Goal: Task Accomplishment & Management: Manage account settings

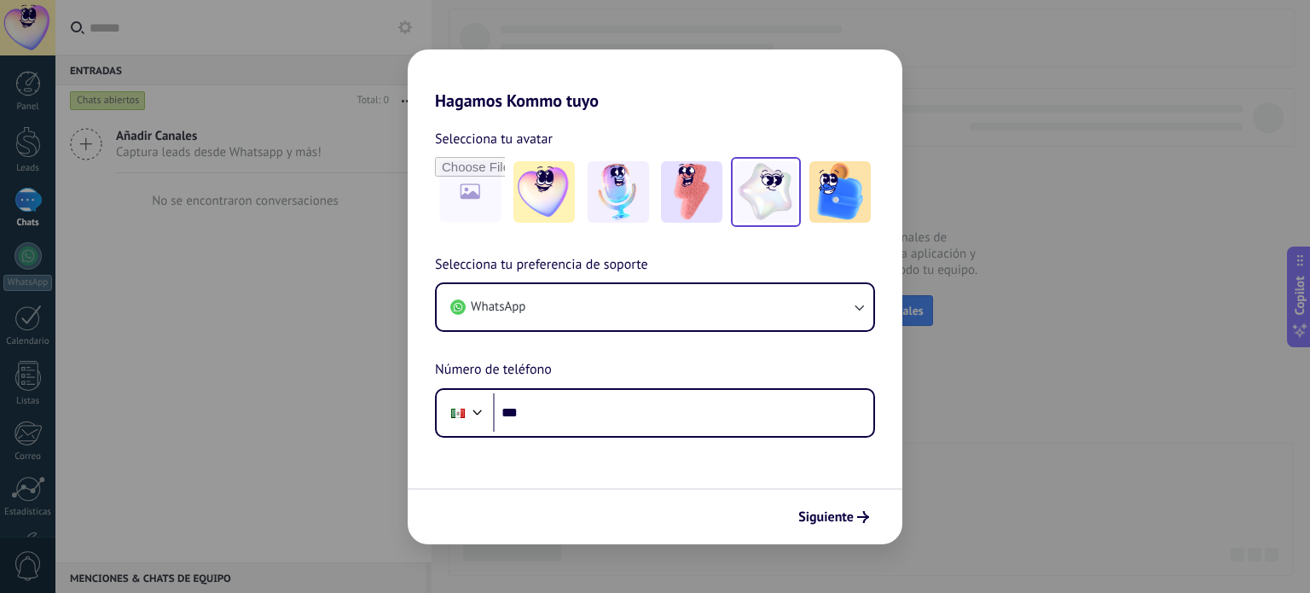
click at [768, 190] on img at bounding box center [765, 191] width 61 height 61
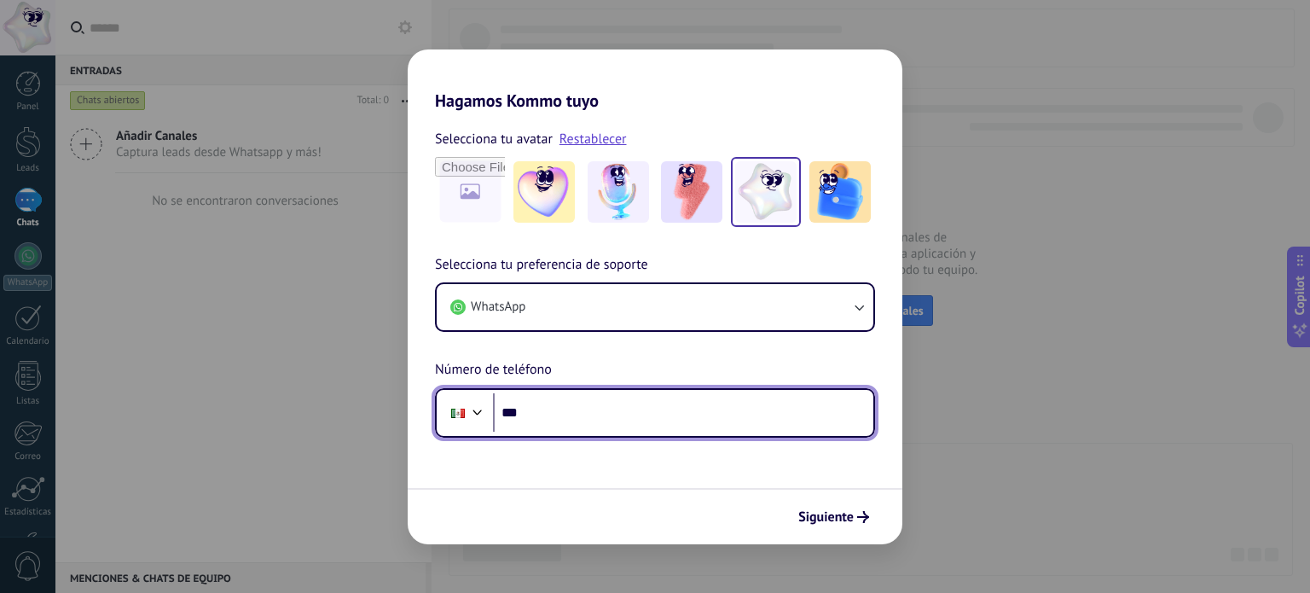
click at [585, 422] on input "***" at bounding box center [683, 412] width 380 height 39
type input "**********"
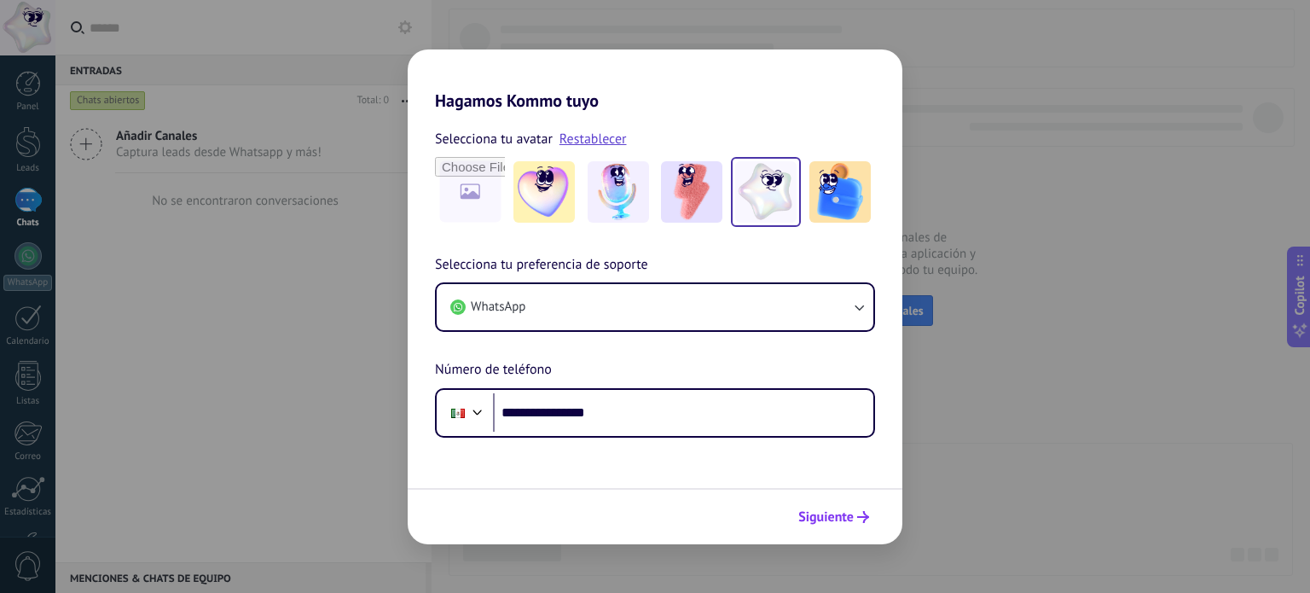
click at [853, 519] on span "Siguiente" at bounding box center [825, 517] width 55 height 12
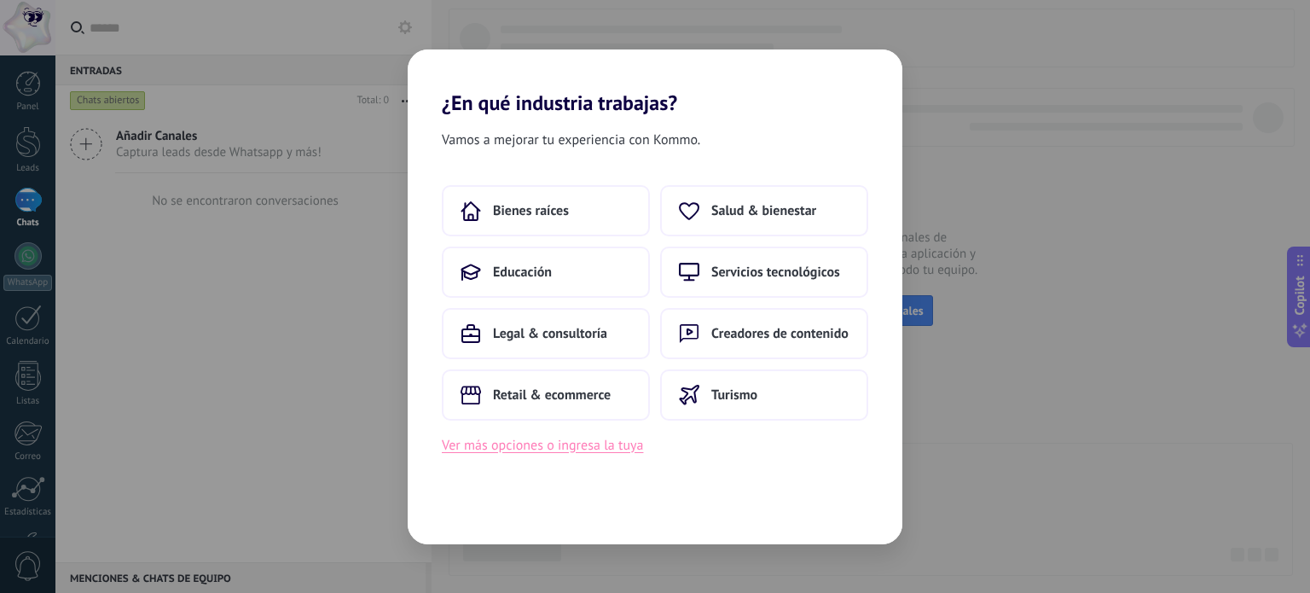
click at [563, 450] on button "Ver más opciones o ingresa la tuya" at bounding box center [542, 445] width 201 height 22
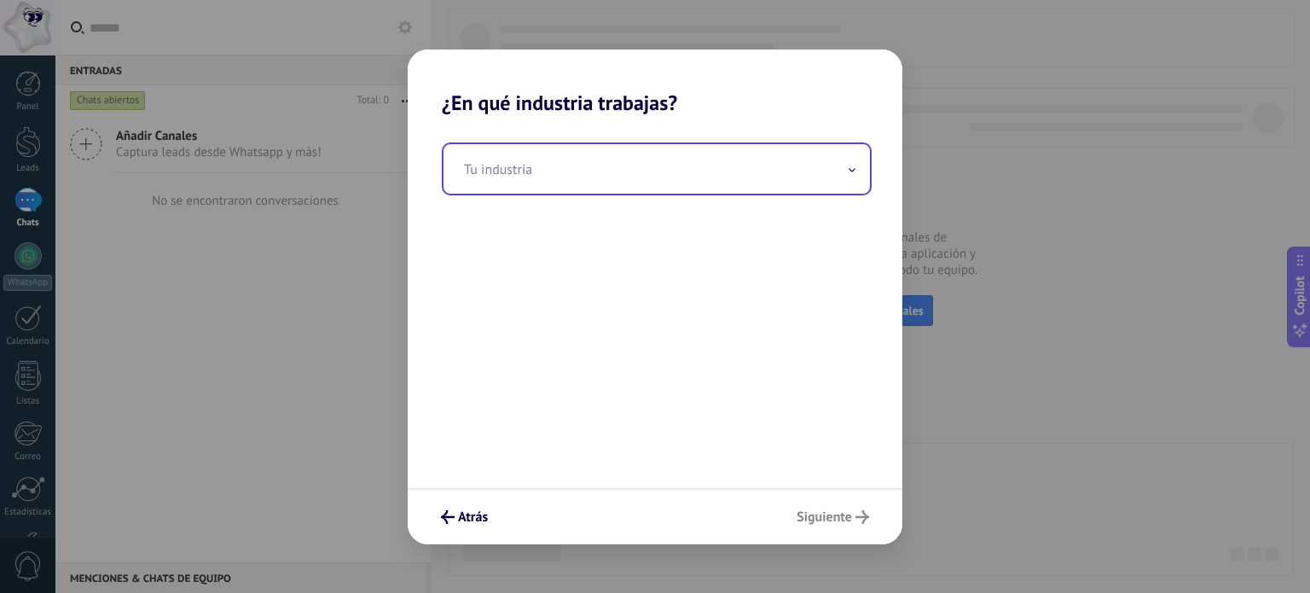
click at [618, 159] on input "text" at bounding box center [656, 168] width 426 height 49
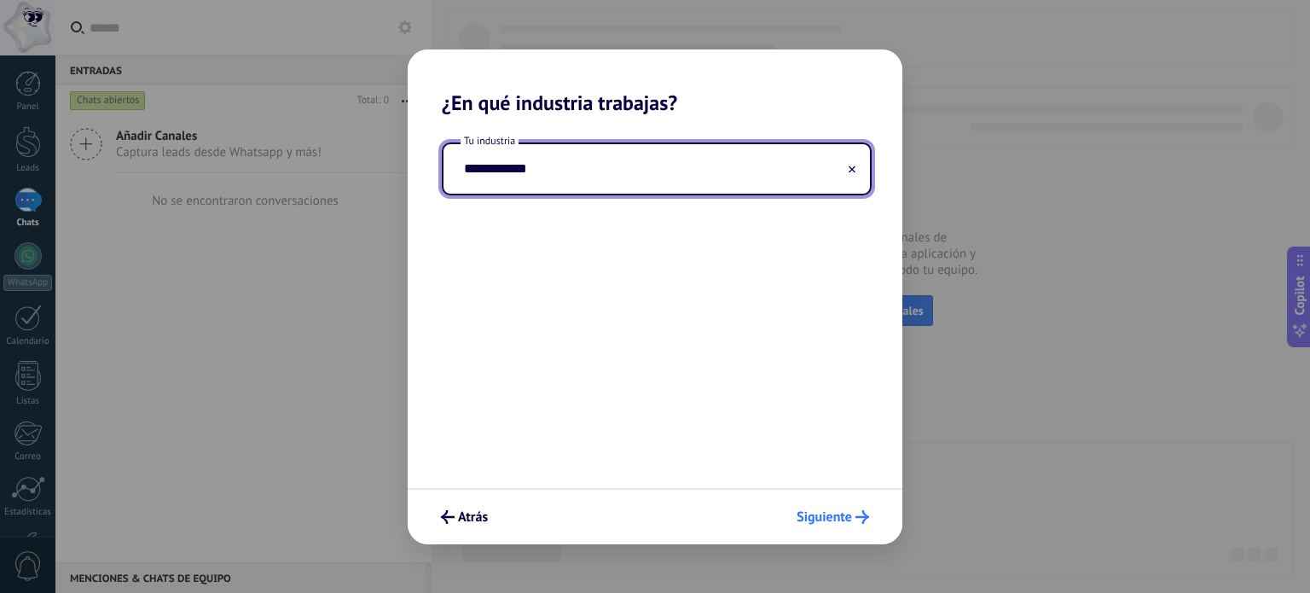
type input "**********"
click at [809, 525] on button "Siguiente" at bounding box center [833, 516] width 88 height 29
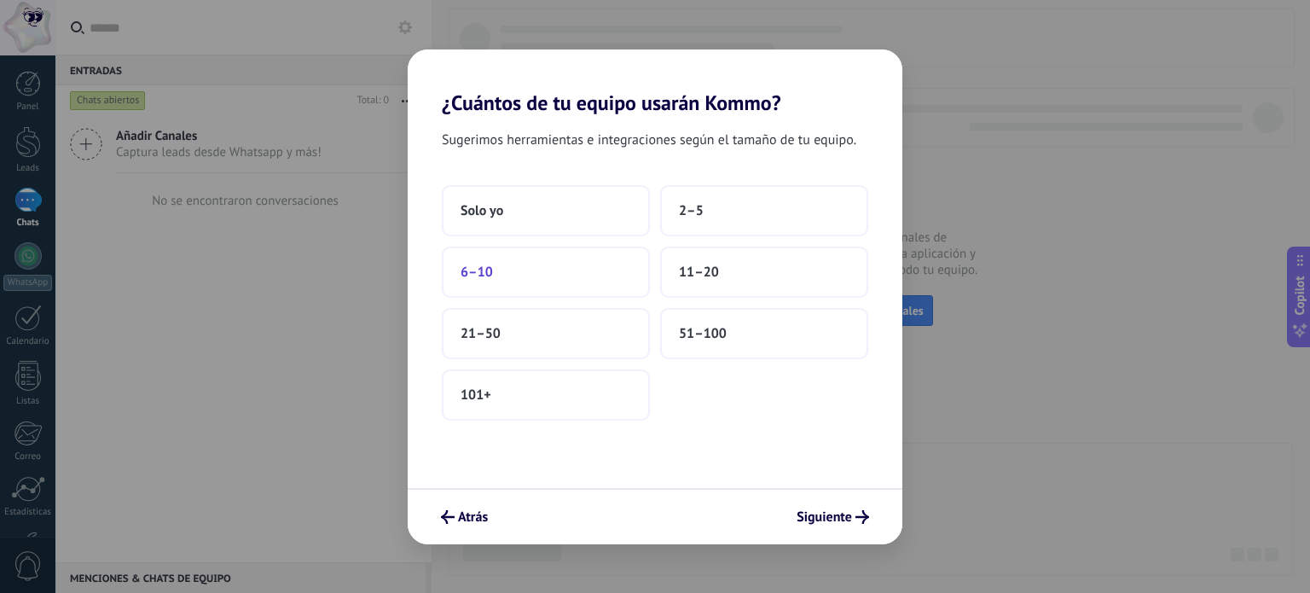
click at [522, 268] on button "6–10" at bounding box center [546, 271] width 208 height 51
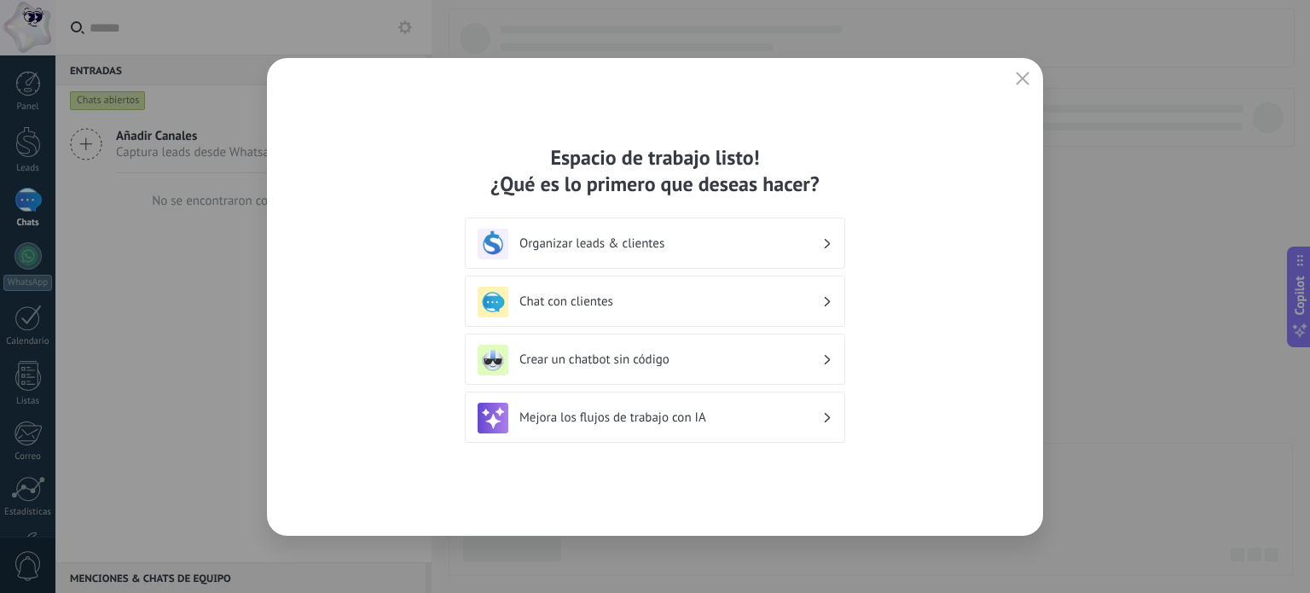
click at [738, 246] on h3 "Organizar leads & clientes" at bounding box center [670, 243] width 303 height 16
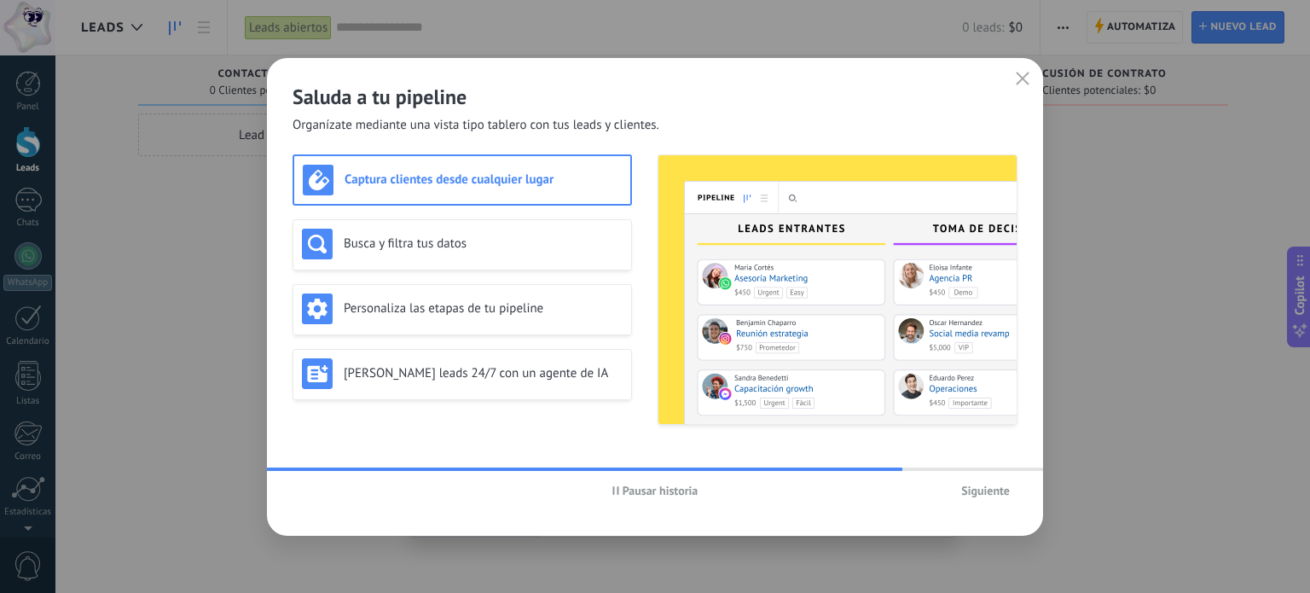
click at [580, 178] on h3 "Captura clientes desde cualquier lugar" at bounding box center [483, 179] width 277 height 16
click at [989, 484] on span "Siguiente" at bounding box center [985, 490] width 49 height 12
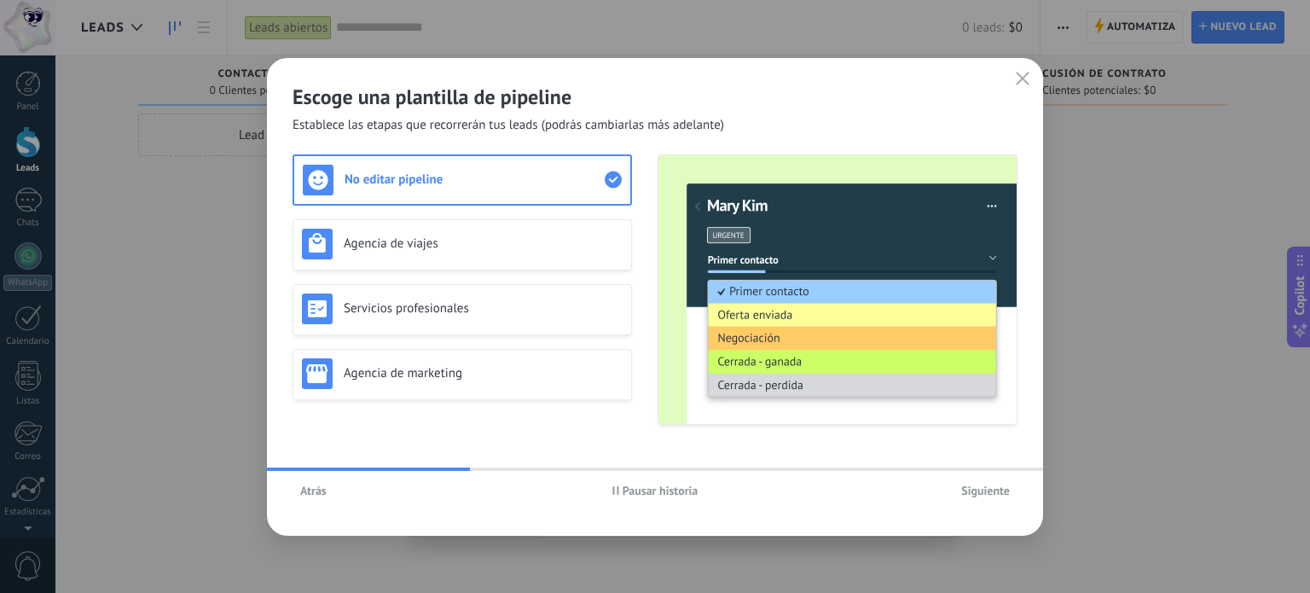
click at [989, 484] on span "Siguiente" at bounding box center [985, 490] width 49 height 12
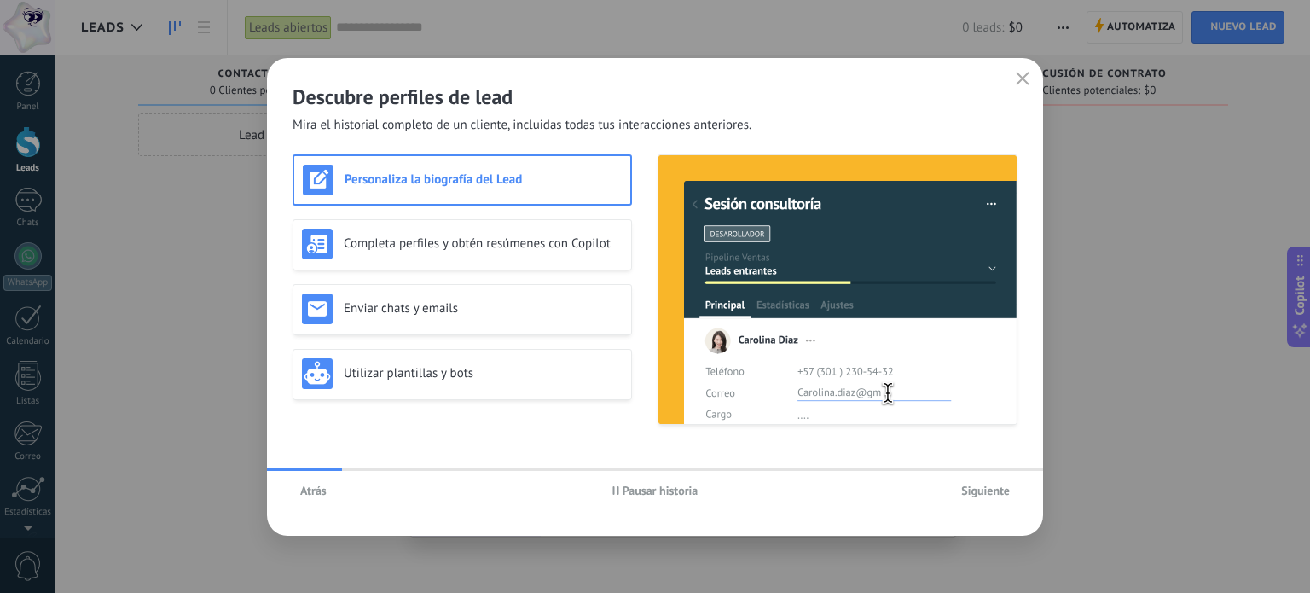
click at [989, 484] on span "Siguiente" at bounding box center [985, 490] width 49 height 12
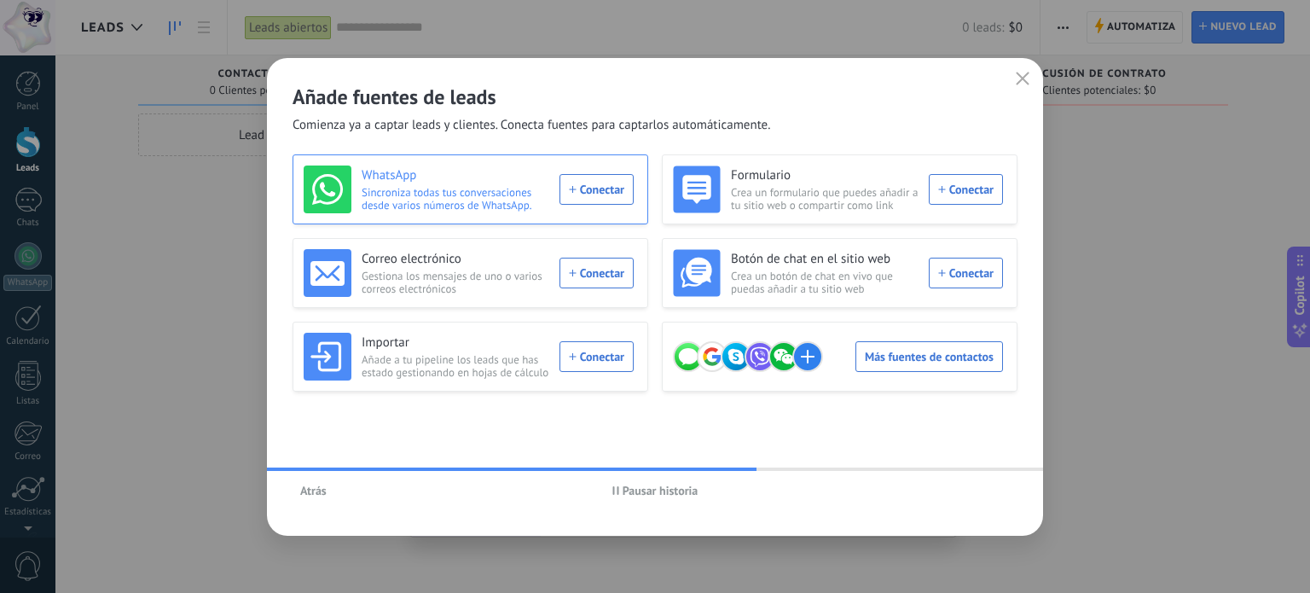
click at [594, 189] on div "WhatsApp Sincroniza todas tus conversaciones desde varios números de WhatsApp. …" at bounding box center [469, 189] width 330 height 48
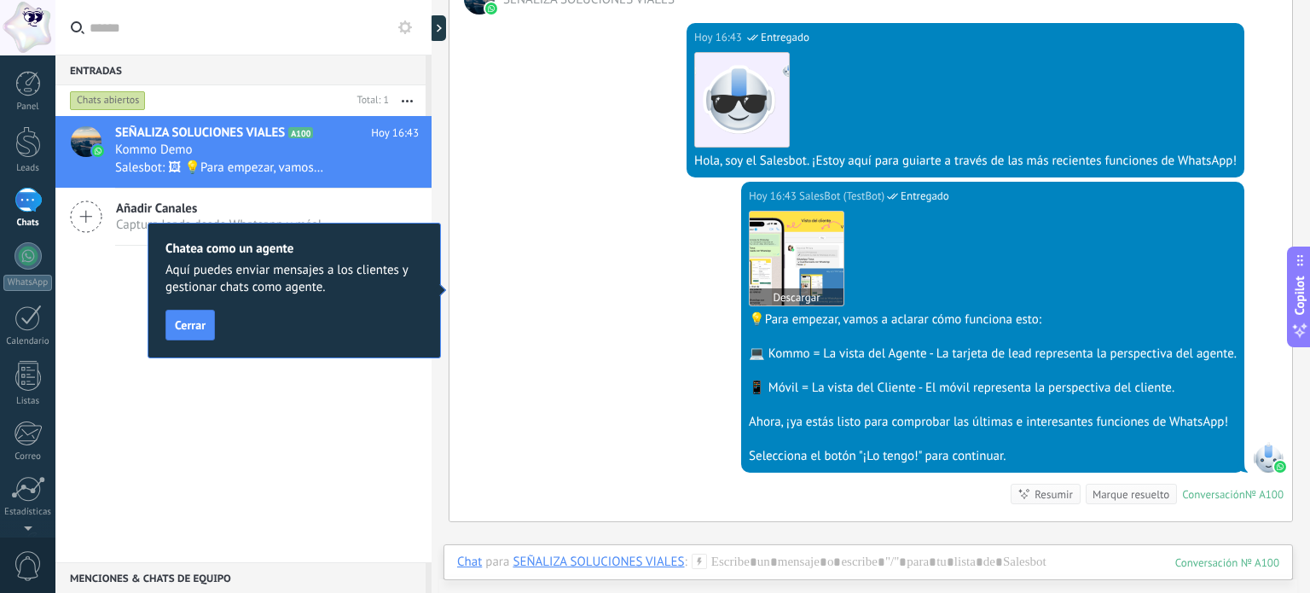
scroll to position [364, 0]
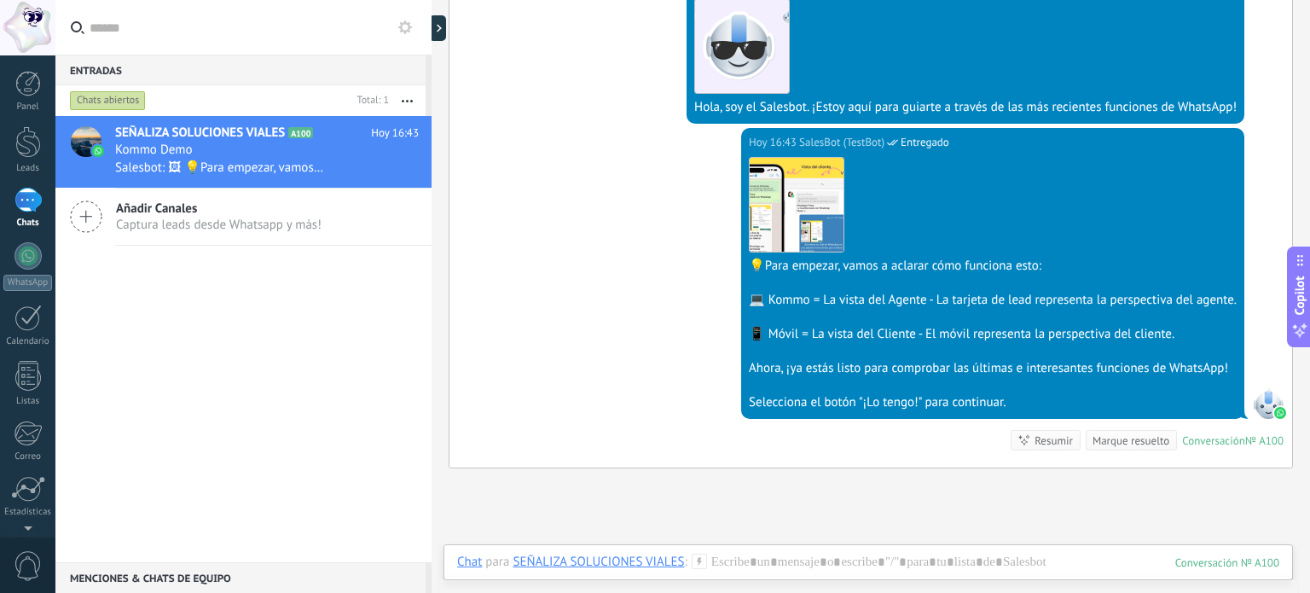
click at [828, 436] on div "[DATE] 16:43 SalesBot (TestBot) Entregado Descargar 💡Para empezar, vamos a acla…" at bounding box center [870, 297] width 843 height 339
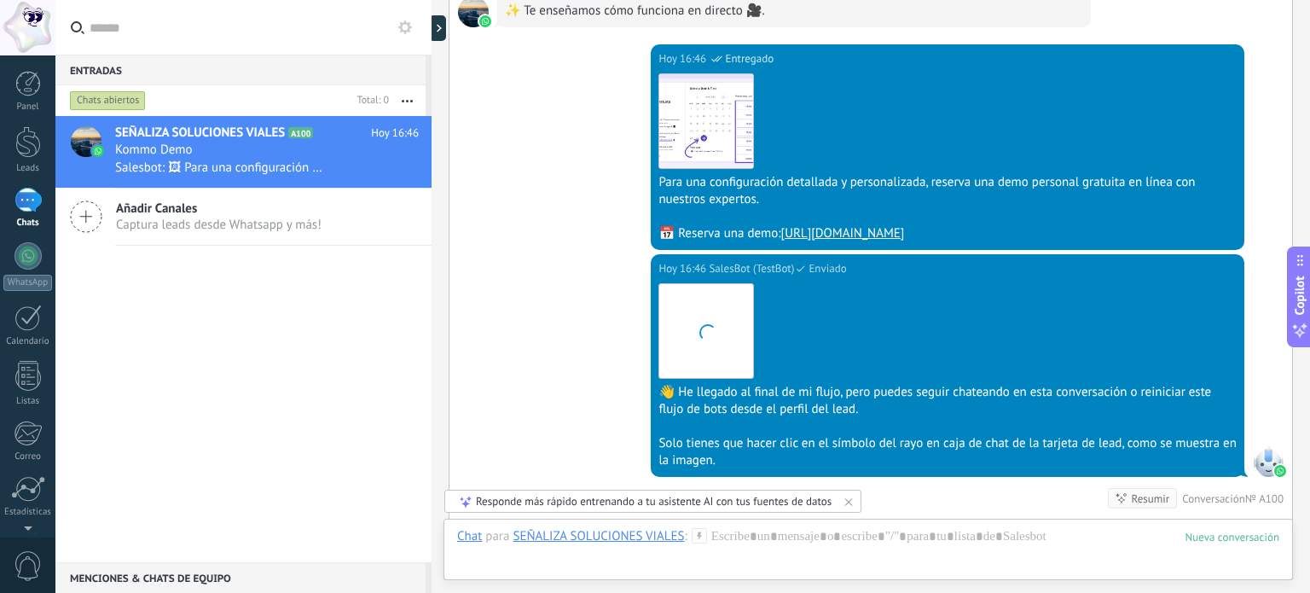
scroll to position [3866, 0]
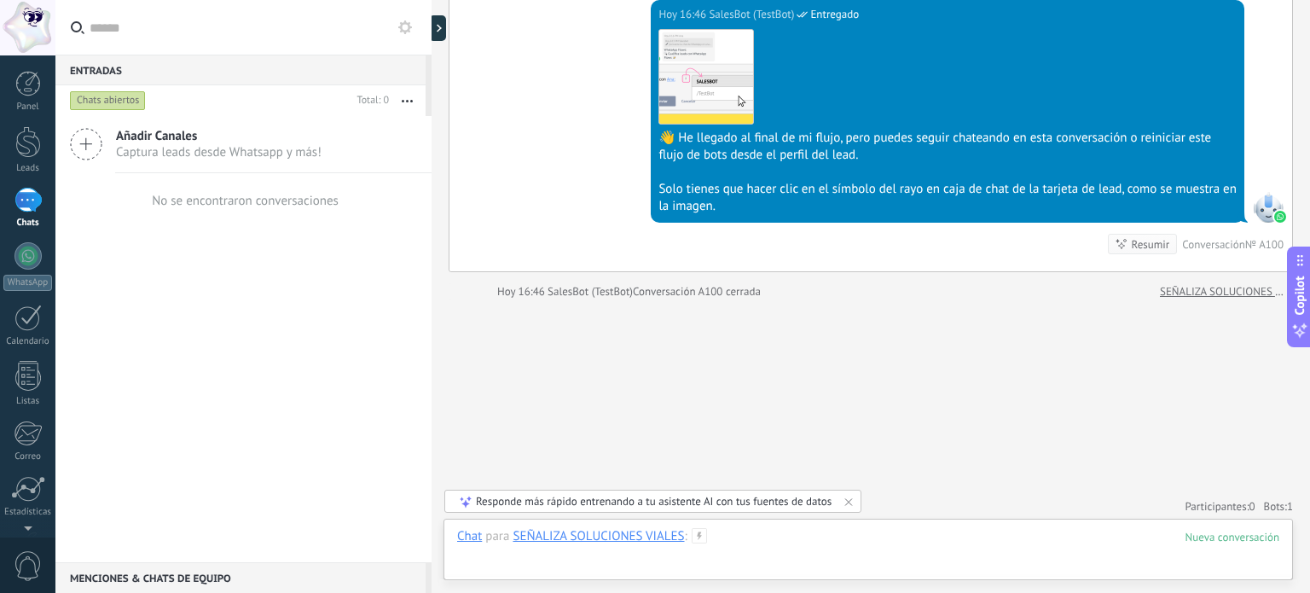
click at [873, 533] on div at bounding box center [868, 553] width 822 height 51
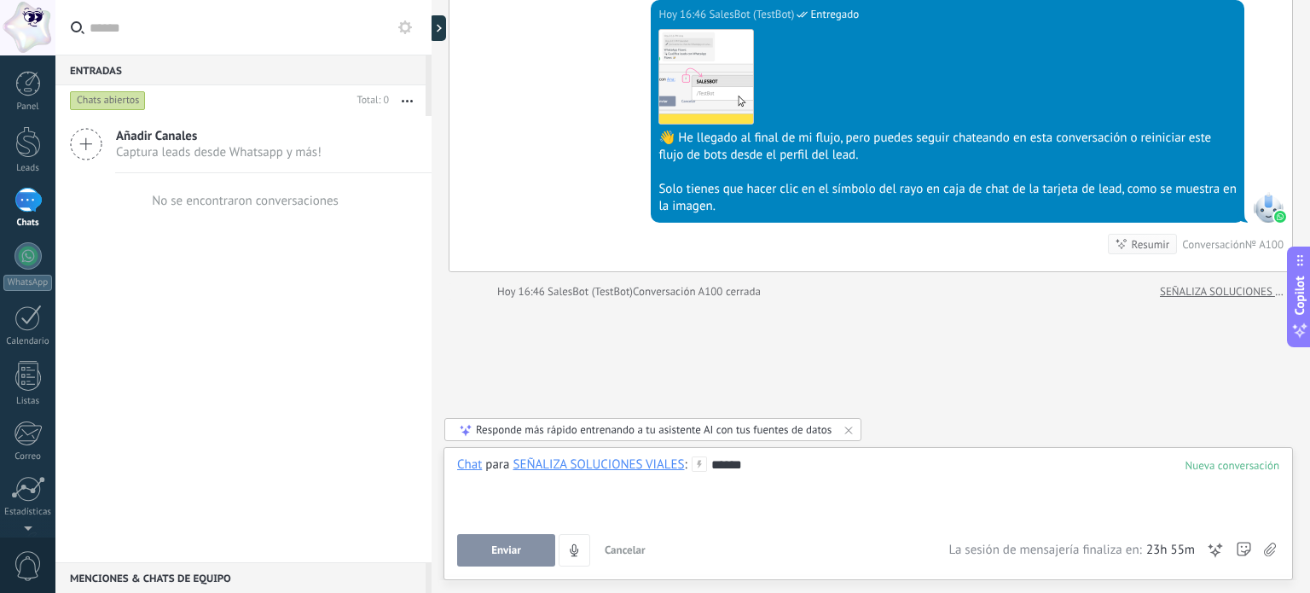
click at [478, 545] on button "Enviar" at bounding box center [506, 550] width 98 height 32
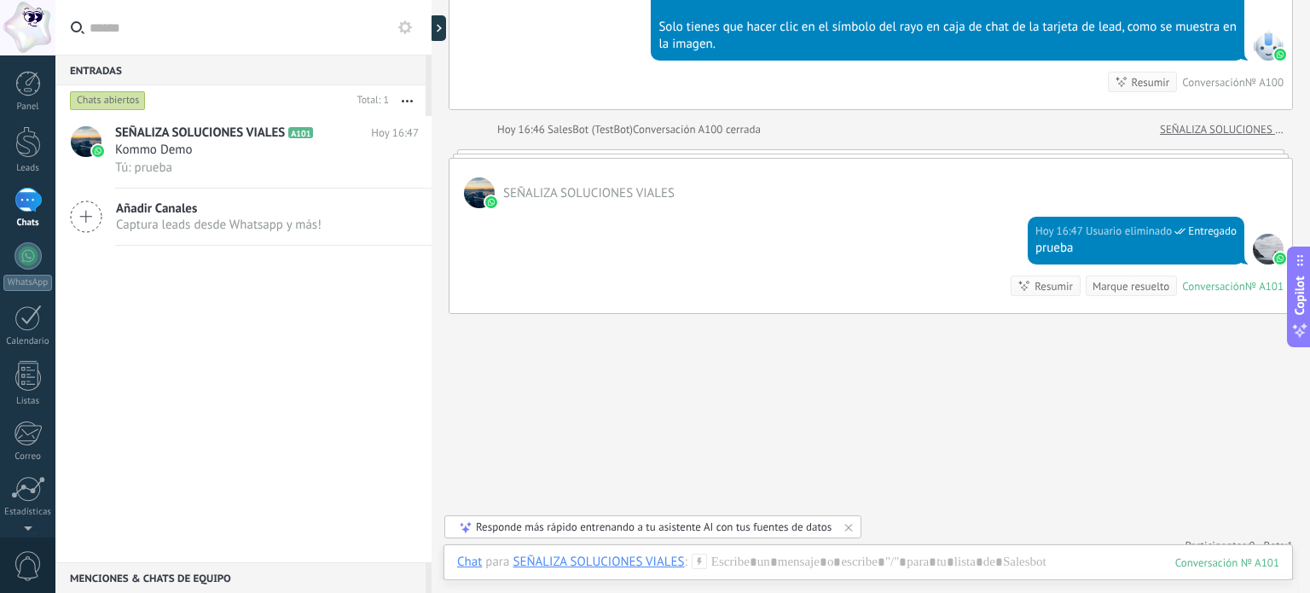
scroll to position [4042, 0]
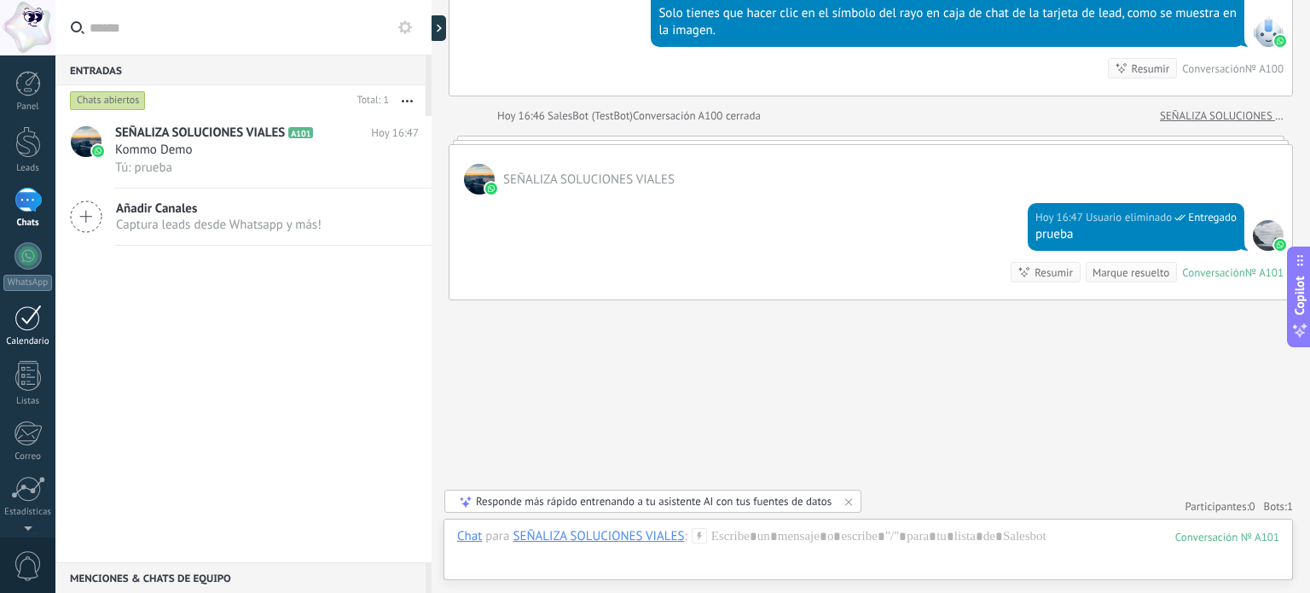
click at [15, 319] on div at bounding box center [27, 317] width 27 height 26
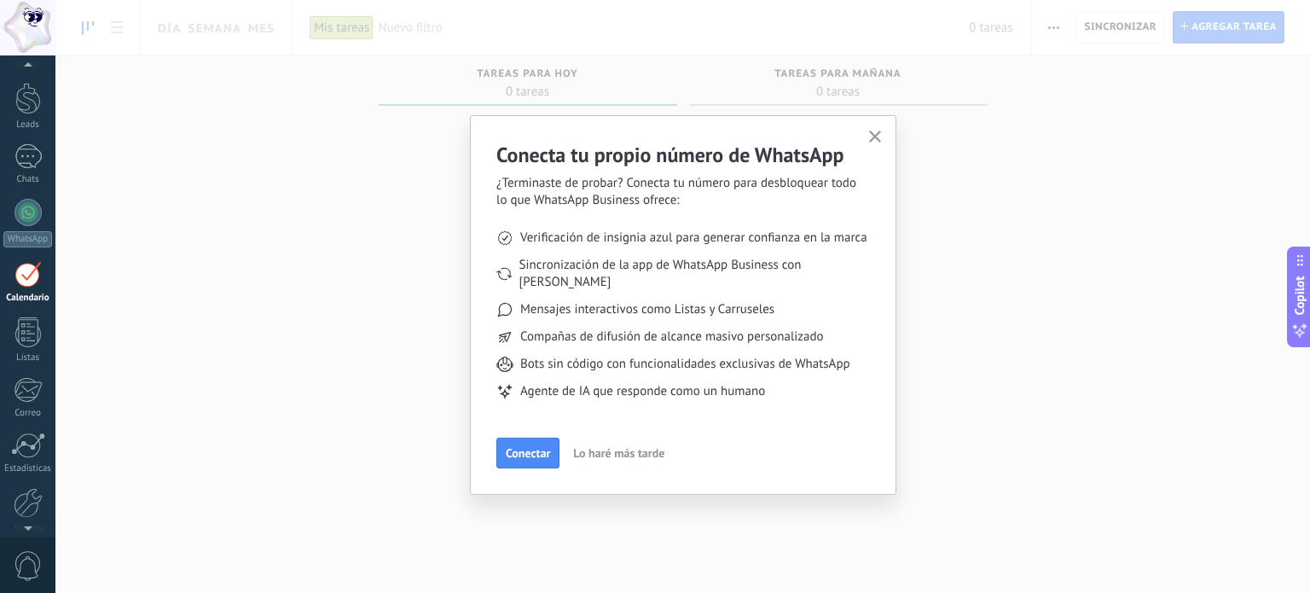
scroll to position [48, 0]
click at [874, 140] on icon "button" at bounding box center [875, 136] width 13 height 13
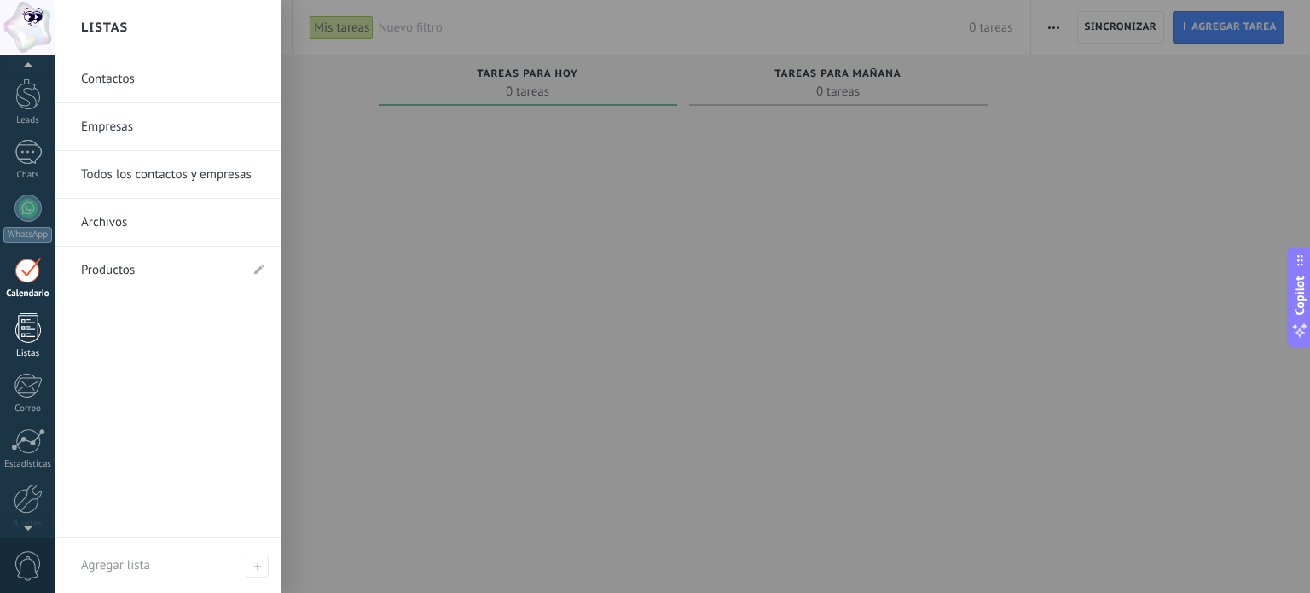
click at [32, 327] on div at bounding box center [28, 328] width 26 height 30
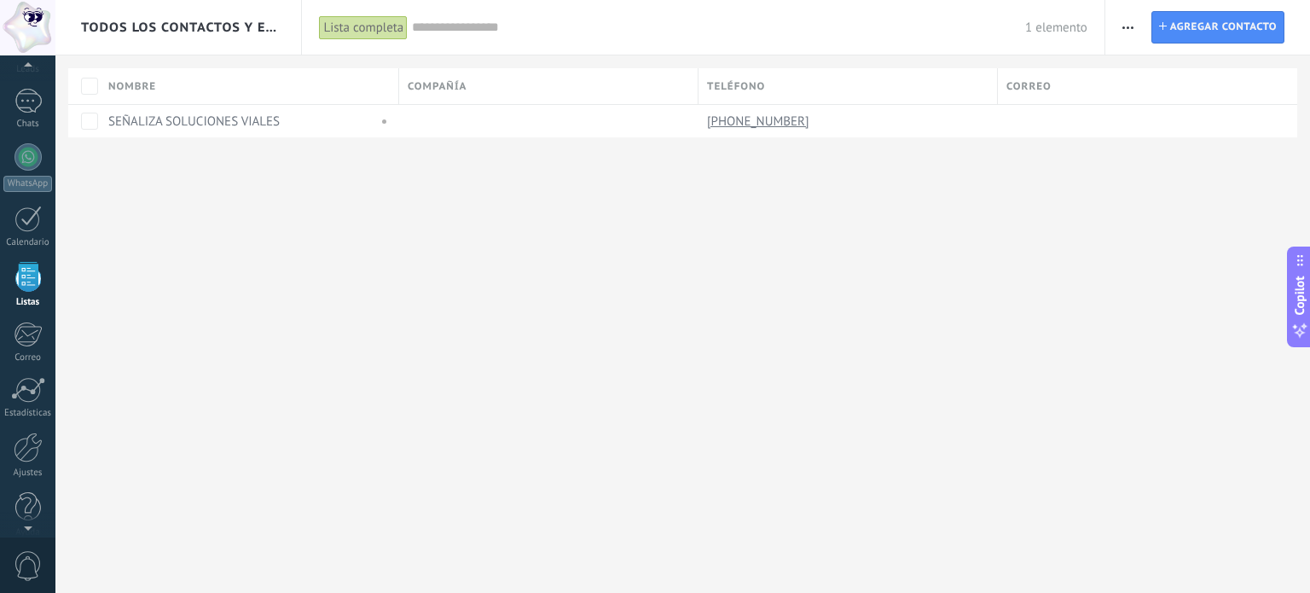
scroll to position [105, 0]
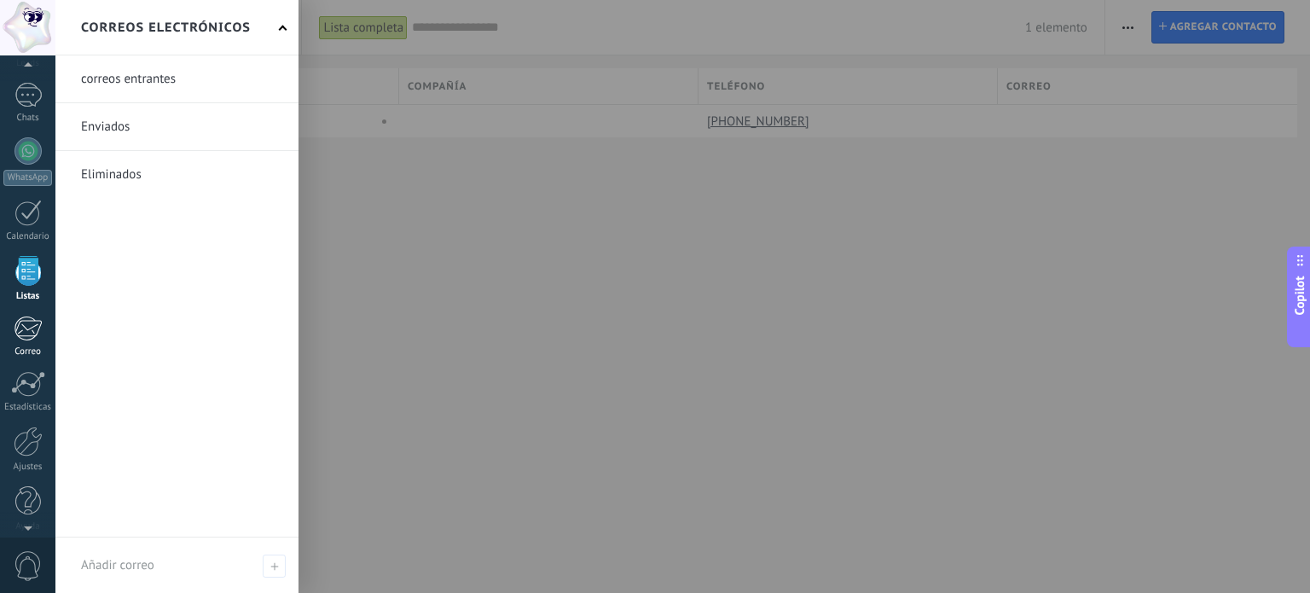
click at [22, 328] on div at bounding box center [28, 329] width 28 height 26
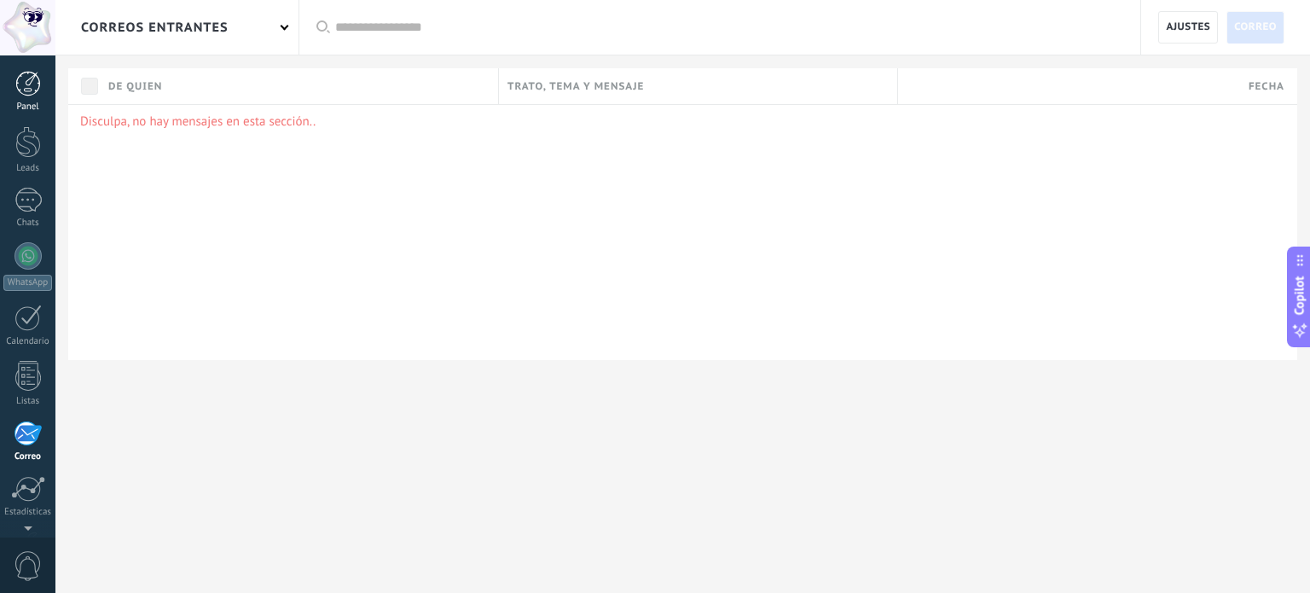
click at [25, 81] on div at bounding box center [28, 84] width 26 height 26
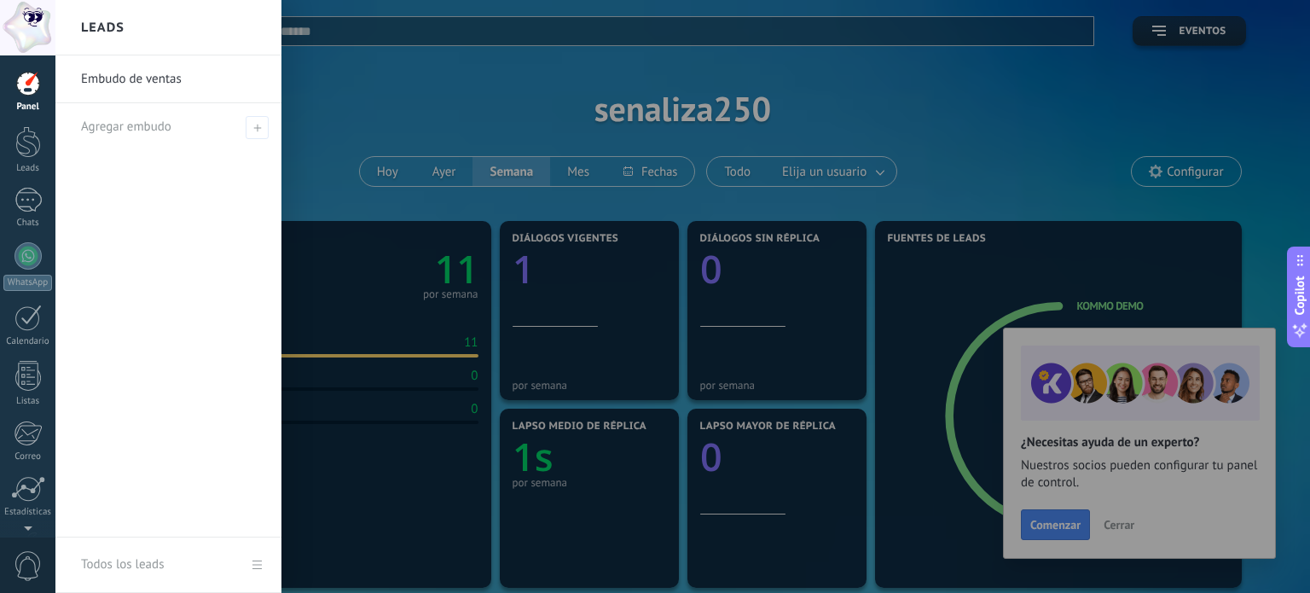
click at [1126, 525] on div at bounding box center [710, 296] width 1310 height 593
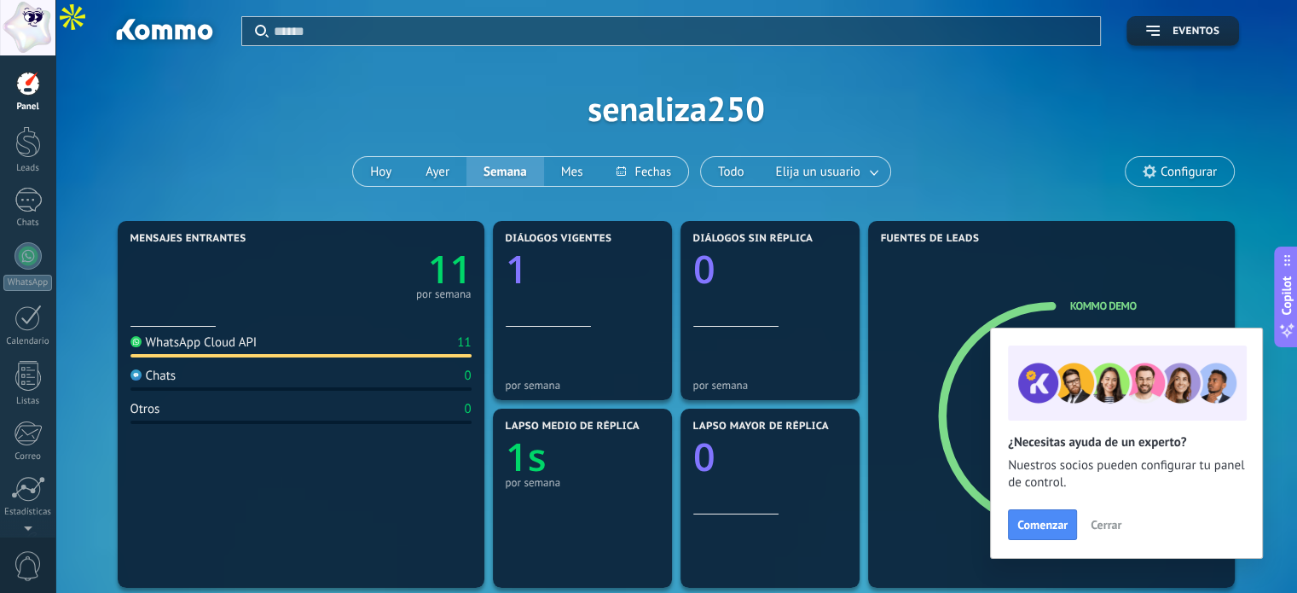
click at [1126, 525] on button "Cerrar" at bounding box center [1106, 525] width 46 height 26
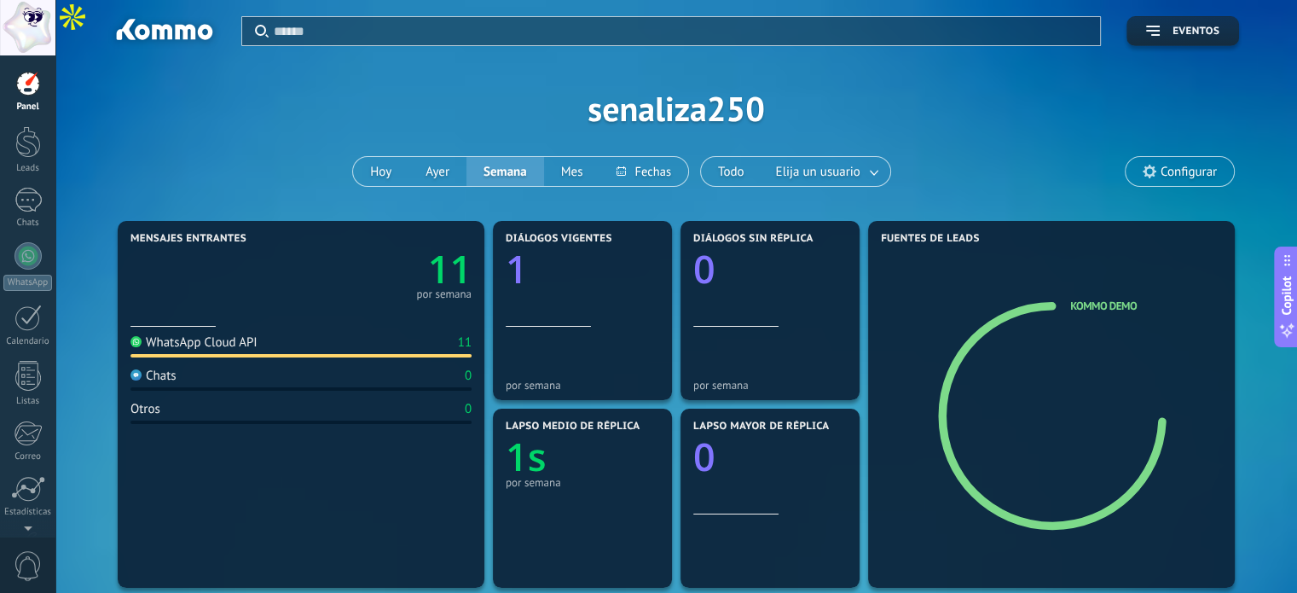
click at [461, 272] on text "11" at bounding box center [449, 269] width 43 height 52
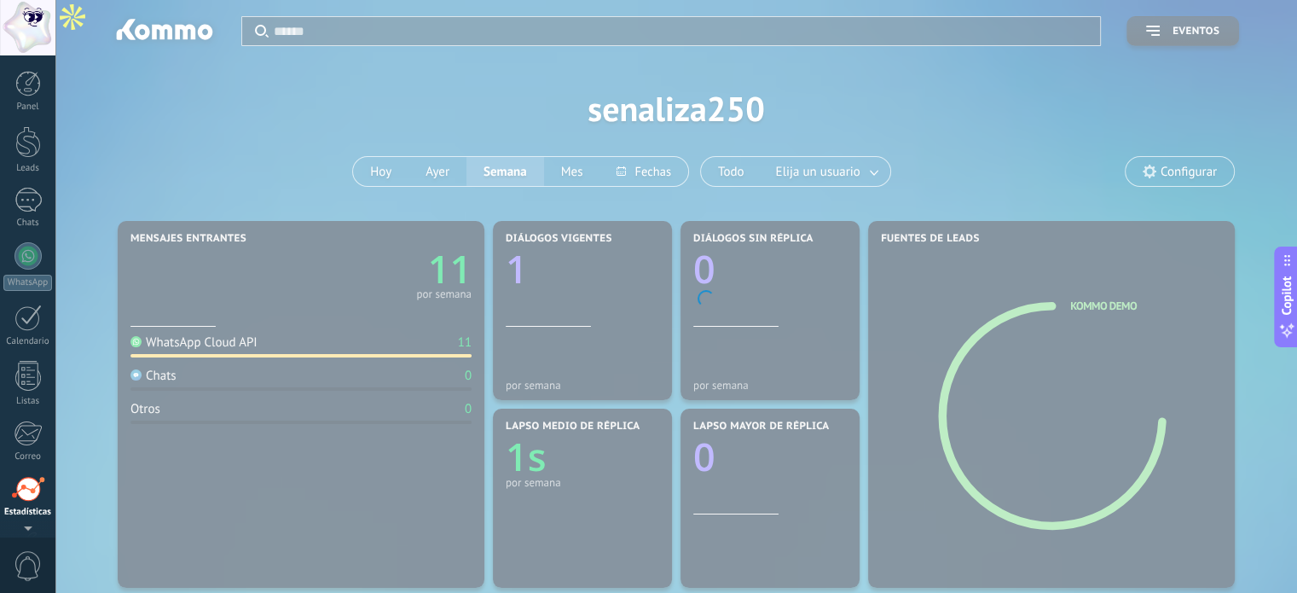
scroll to position [116, 0]
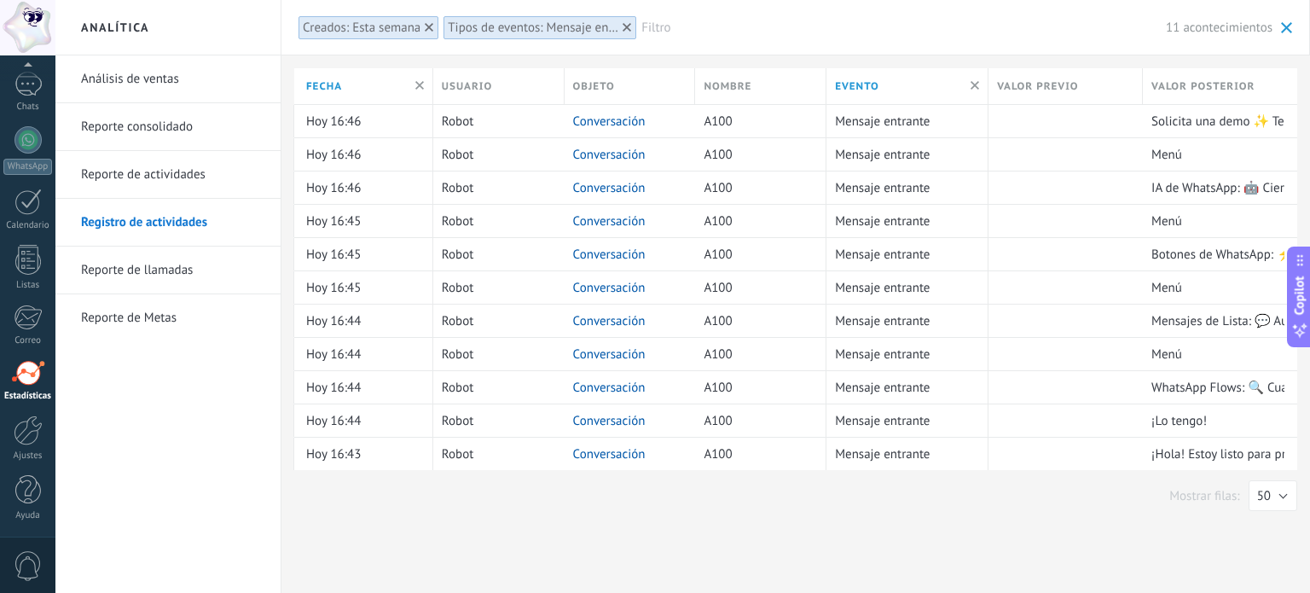
drag, startPoint x: 126, startPoint y: 63, endPoint x: 110, endPoint y: 63, distance: 16.2
click at [125, 63] on link "Análisis de ventas" at bounding box center [172, 79] width 183 height 48
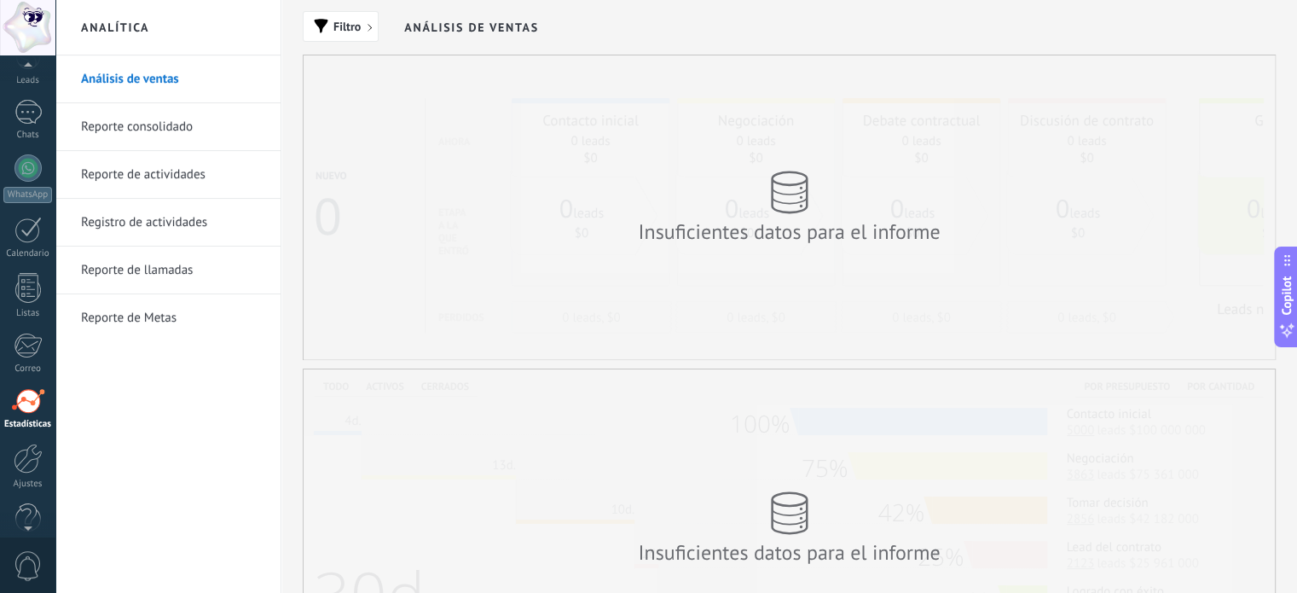
click at [21, 75] on div at bounding box center [27, 68] width 55 height 26
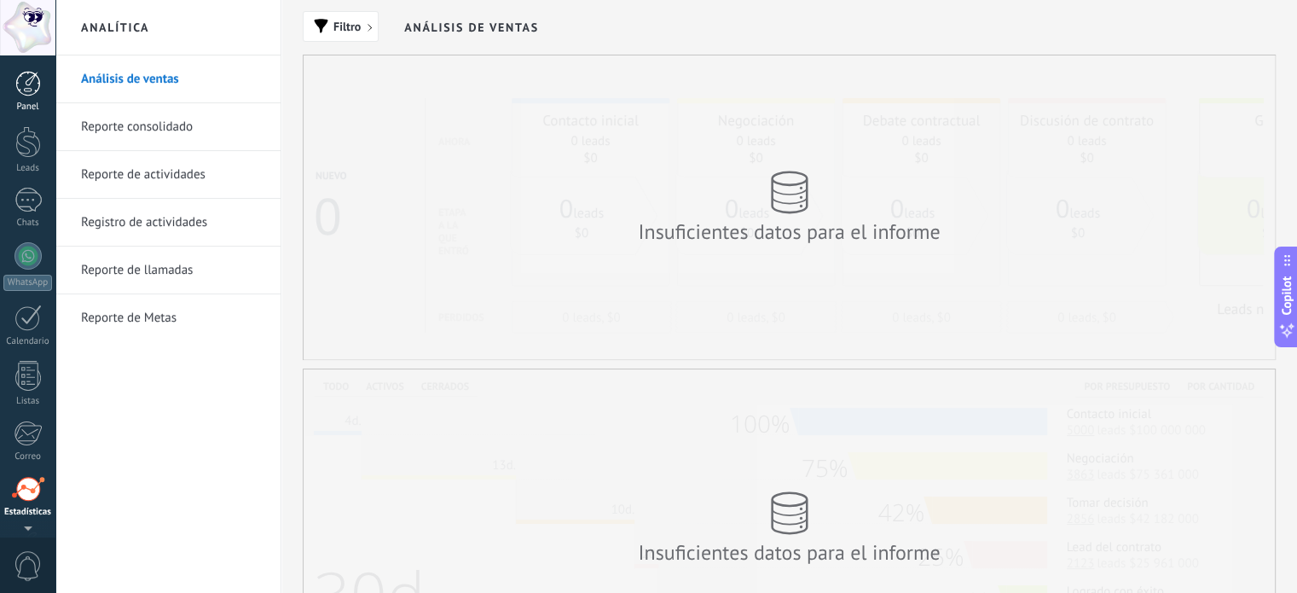
click at [15, 84] on div at bounding box center [28, 84] width 26 height 26
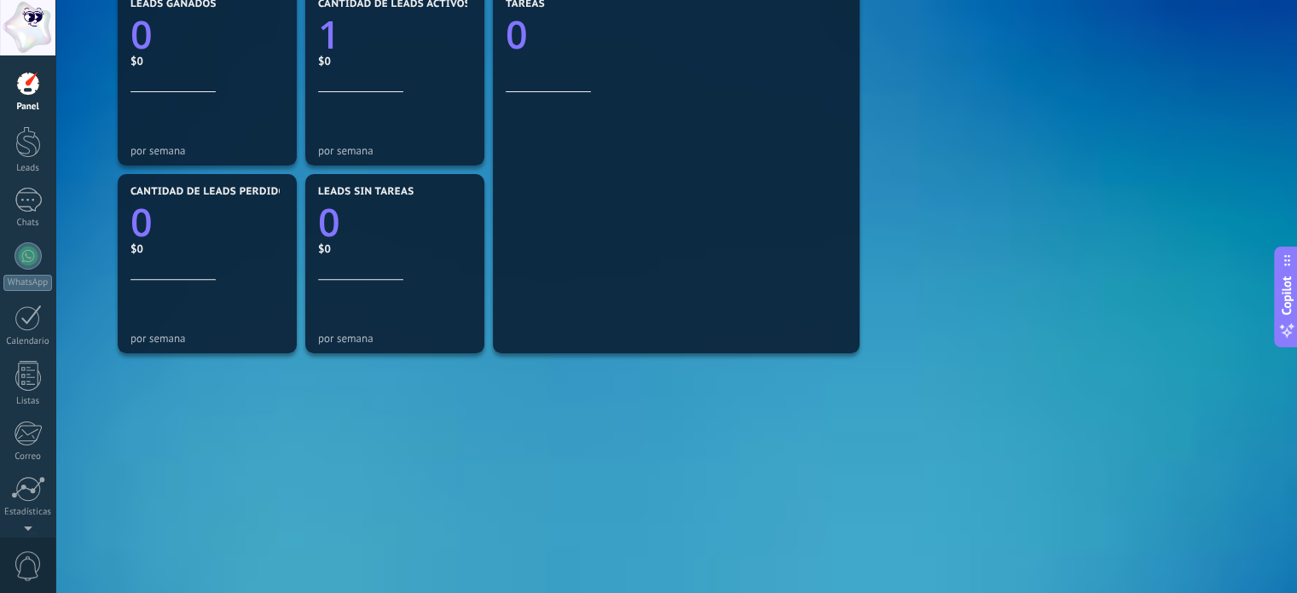
scroll to position [614, 0]
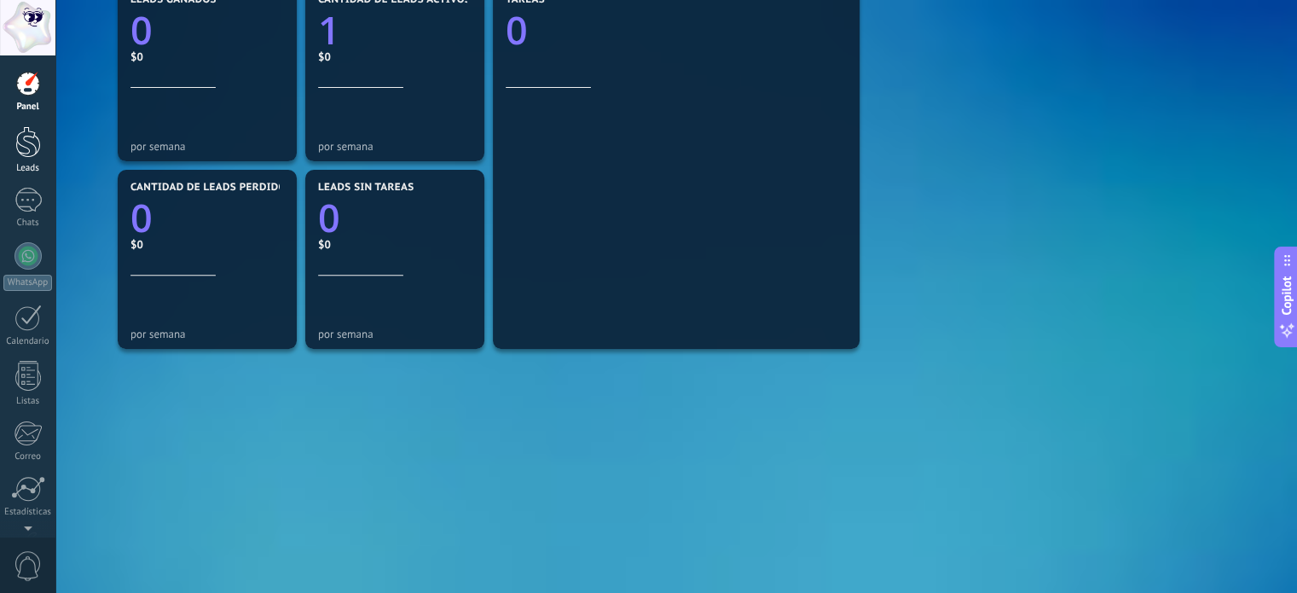
click at [33, 149] on div at bounding box center [28, 142] width 26 height 32
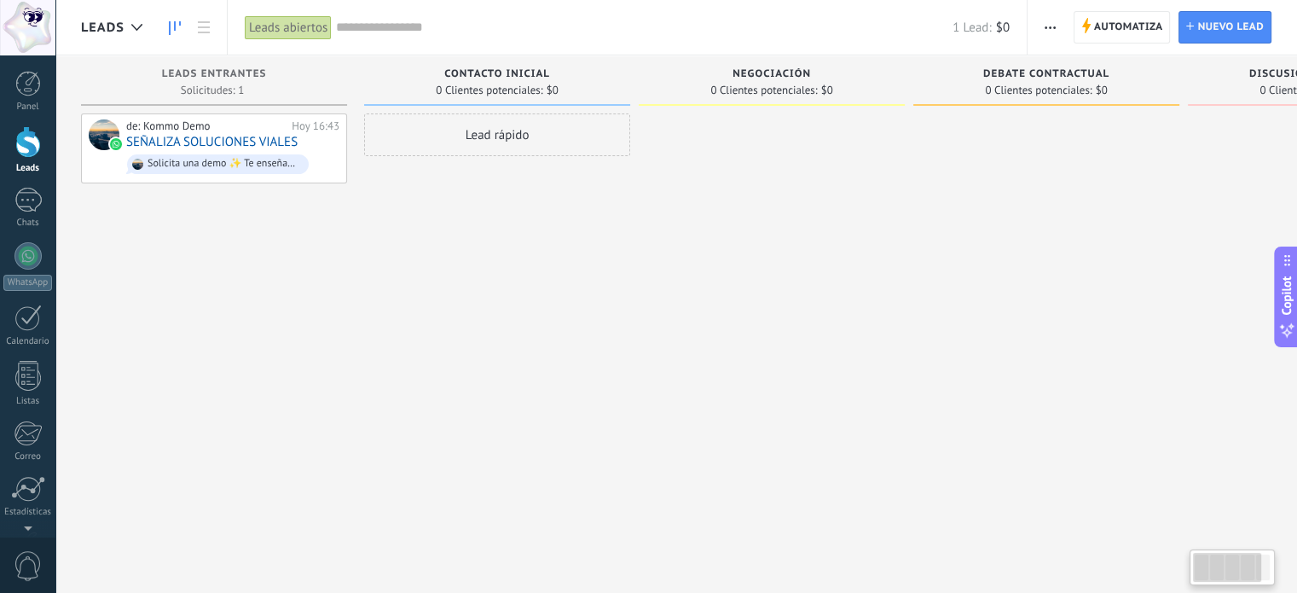
click at [1048, 28] on icon "button" at bounding box center [1050, 27] width 11 height 3
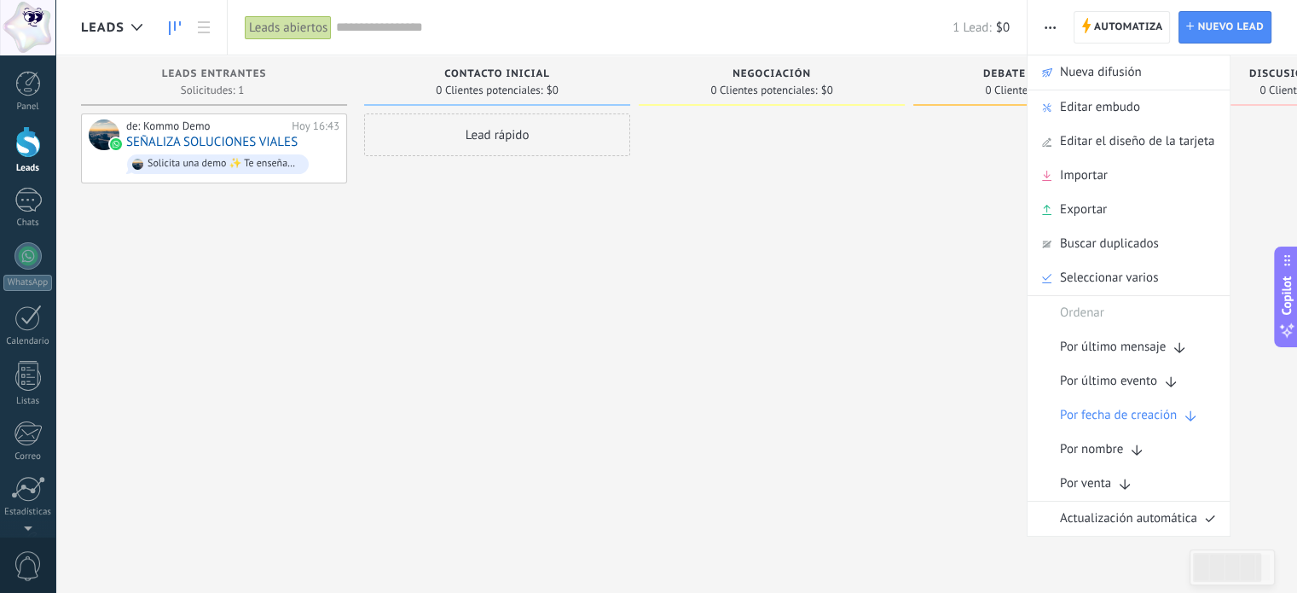
click at [1048, 28] on icon "button" at bounding box center [1050, 27] width 11 height 3
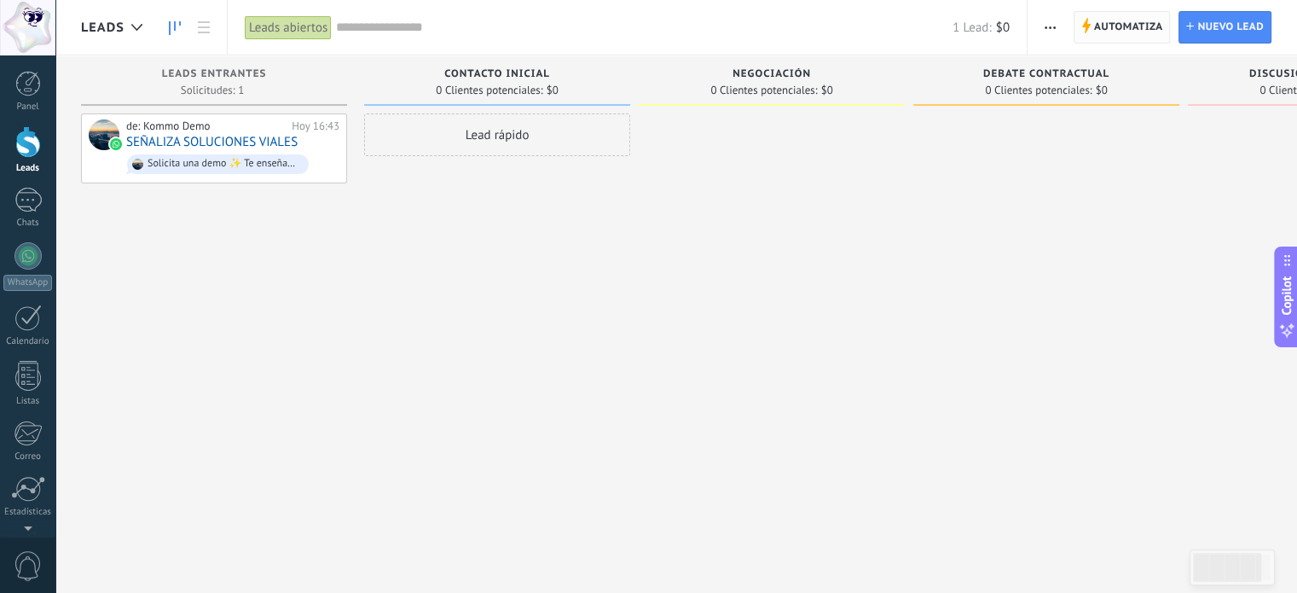
click at [1105, 20] on span "Automatiza" at bounding box center [1128, 27] width 69 height 31
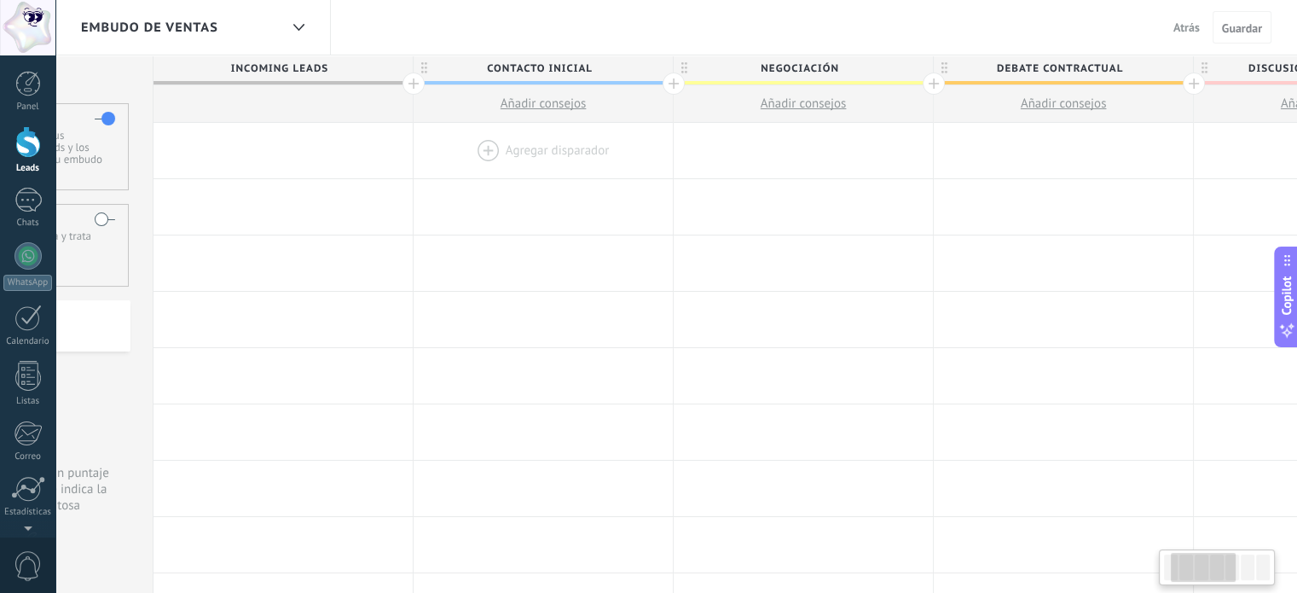
scroll to position [0, 177]
click at [554, 67] on span "Contacto inicial" at bounding box center [539, 68] width 251 height 26
click at [554, 67] on input "**********" at bounding box center [539, 68] width 226 height 26
type input "**********"
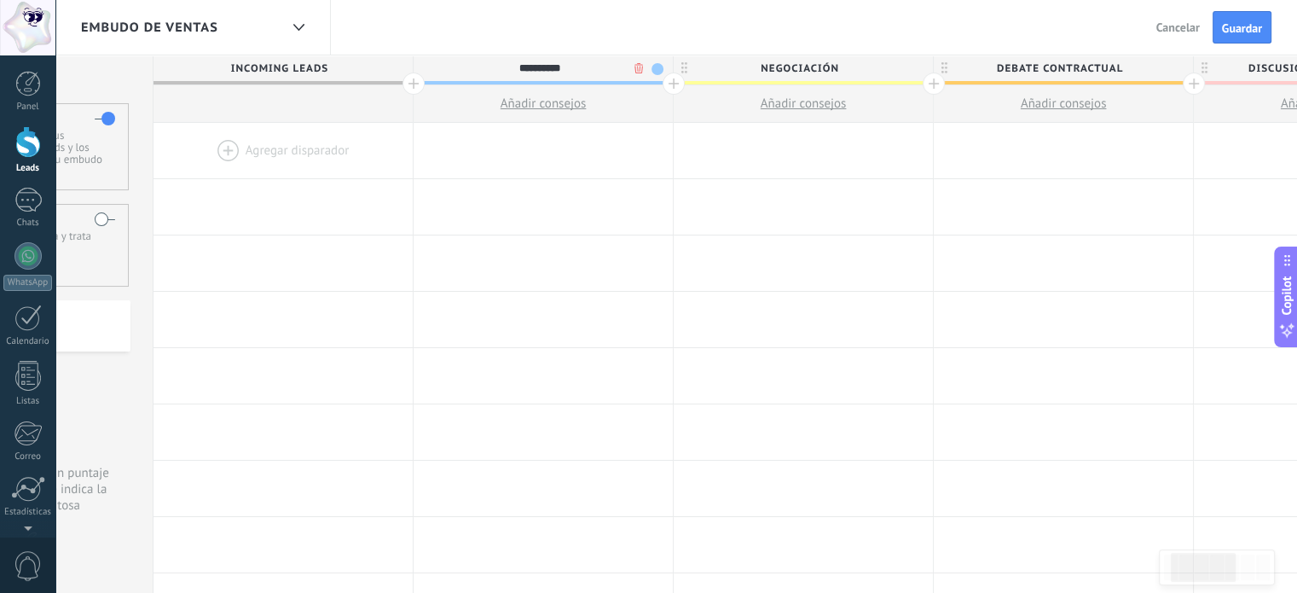
click at [273, 62] on span "Incoming leads" at bounding box center [279, 68] width 251 height 26
click at [324, 63] on span "Incoming leads" at bounding box center [279, 68] width 251 height 26
click at [348, 67] on span "Incoming leads" at bounding box center [279, 68] width 251 height 26
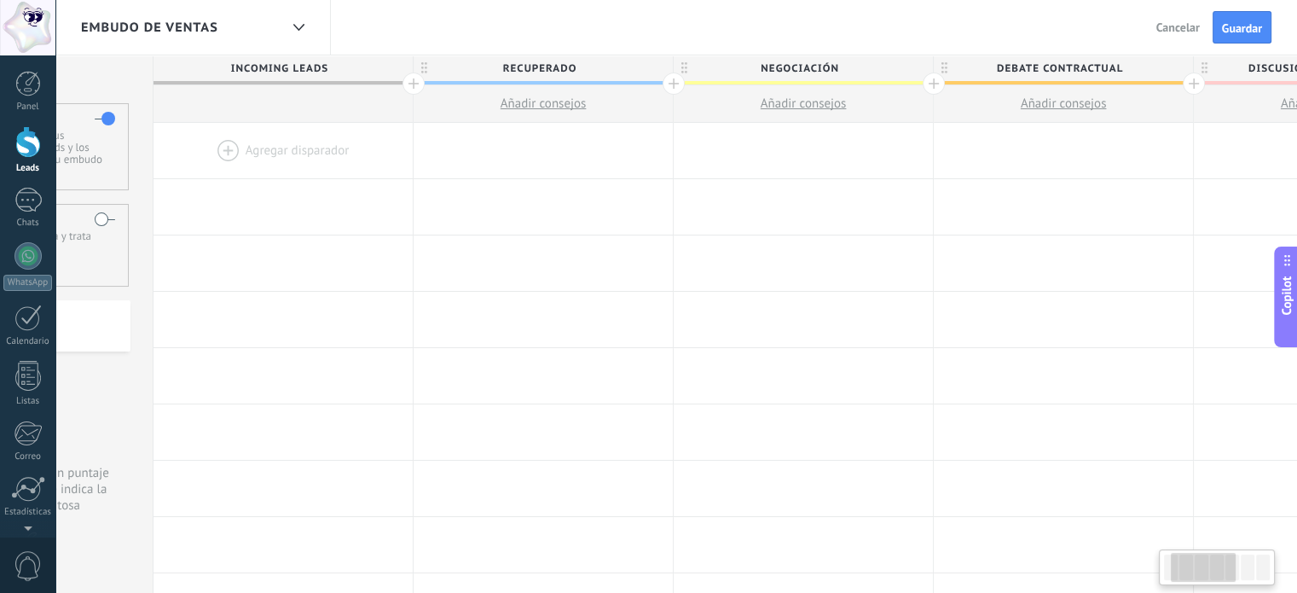
click at [348, 67] on span "Incoming leads" at bounding box center [279, 68] width 251 height 26
click at [774, 71] on span "Negociación" at bounding box center [799, 68] width 251 height 26
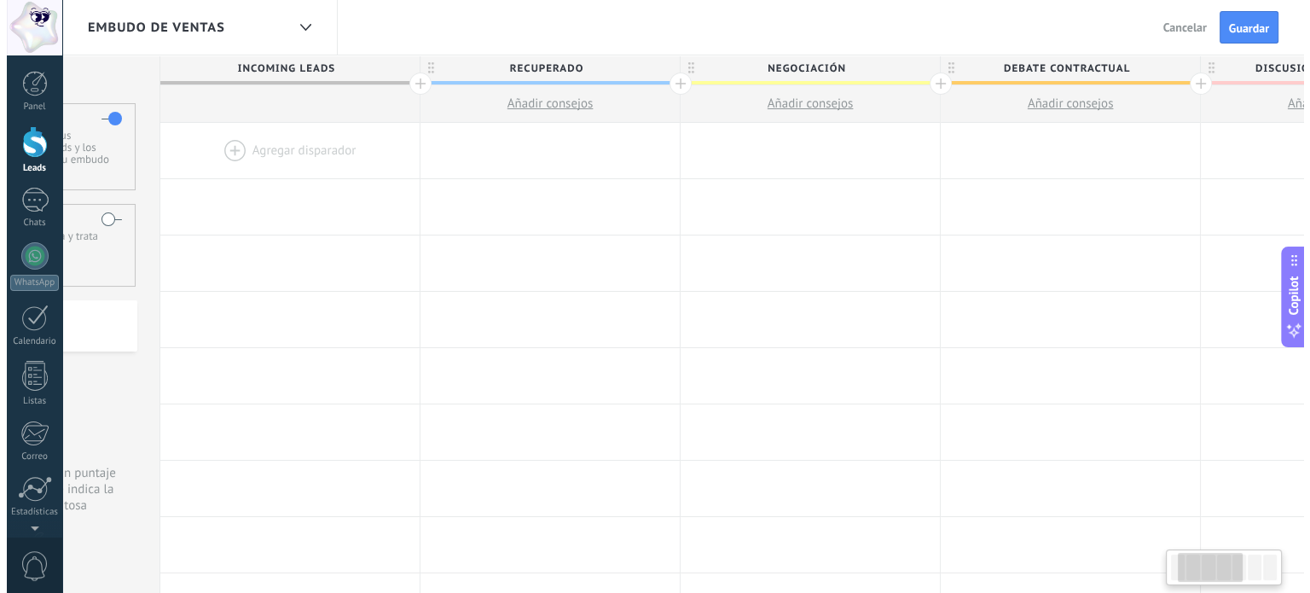
scroll to position [0, 177]
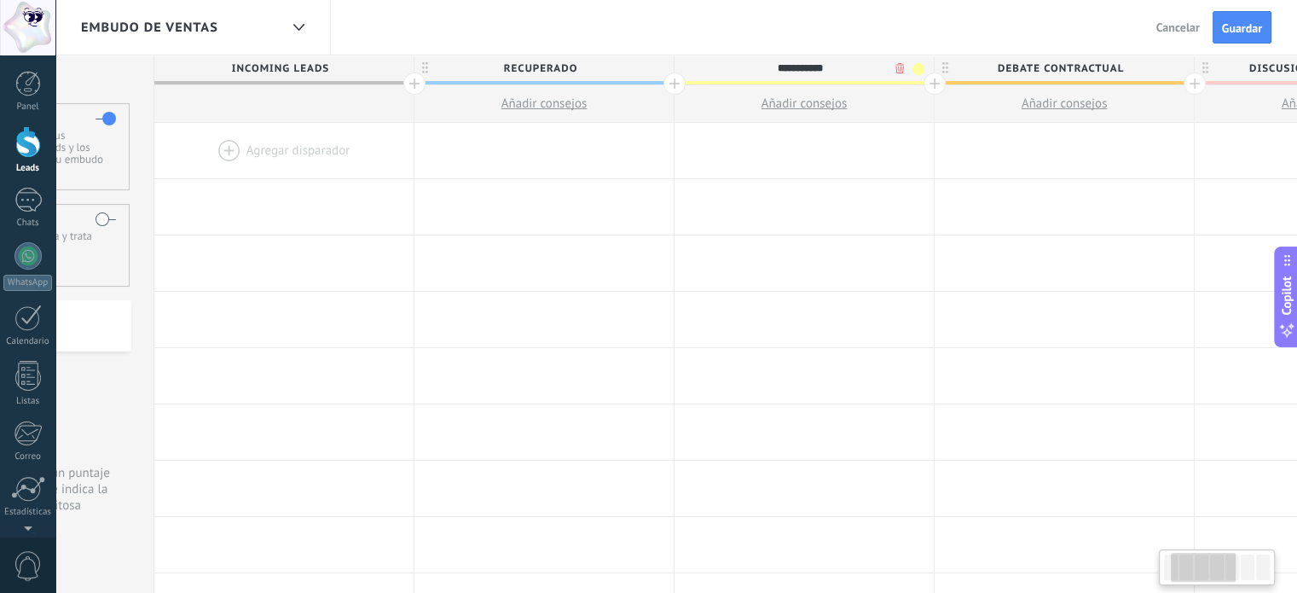
click at [774, 71] on input "**********" at bounding box center [800, 68] width 226 height 26
type input "*****"
click at [1034, 62] on span "Debate contractual" at bounding box center [1060, 68] width 251 height 26
click at [1034, 62] on input "**********" at bounding box center [1061, 68] width 226 height 26
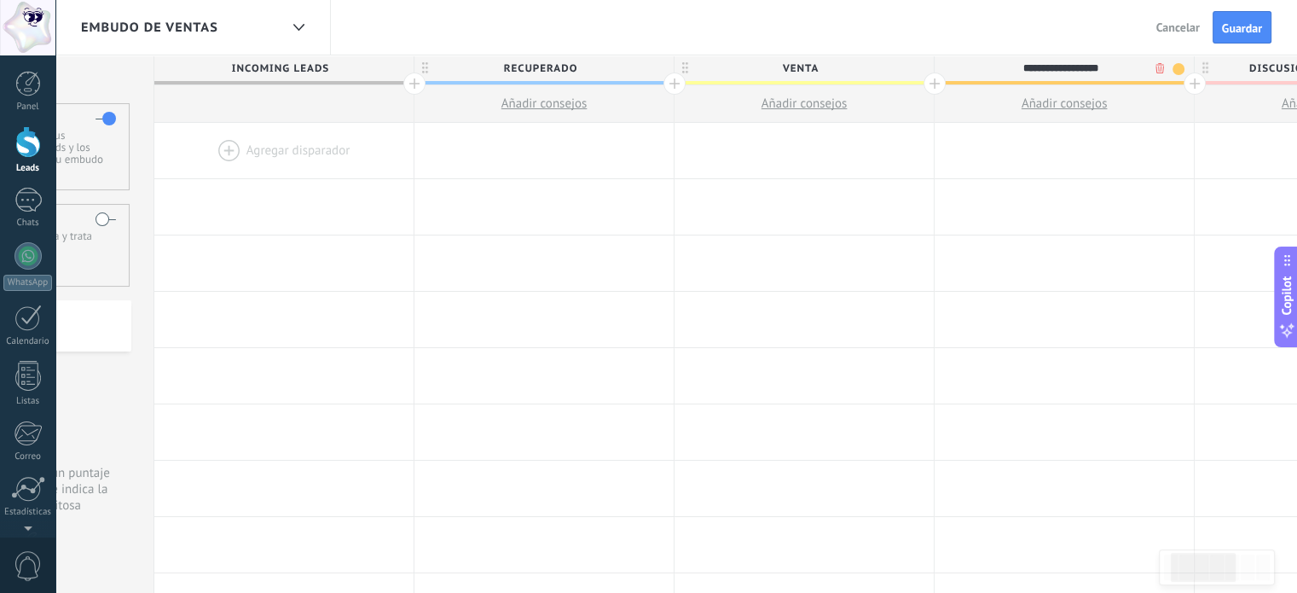
click at [1034, 62] on input "**********" at bounding box center [1061, 68] width 226 height 26
type input "*******"
click at [525, 154] on div at bounding box center [543, 150] width 259 height 55
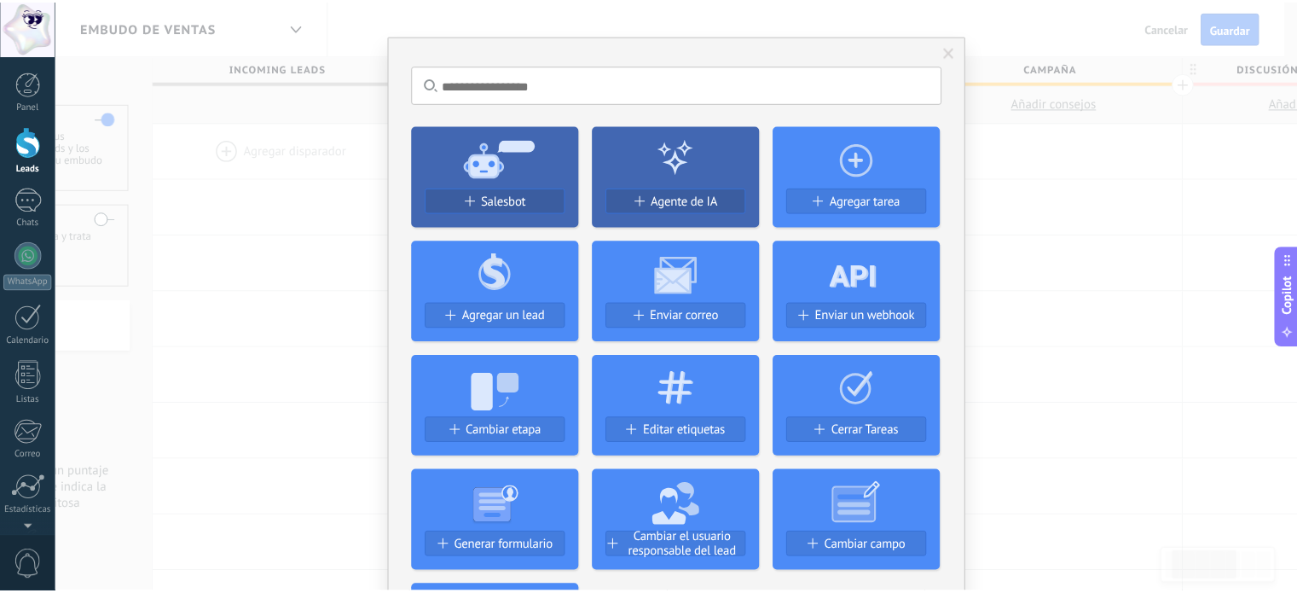
scroll to position [0, 0]
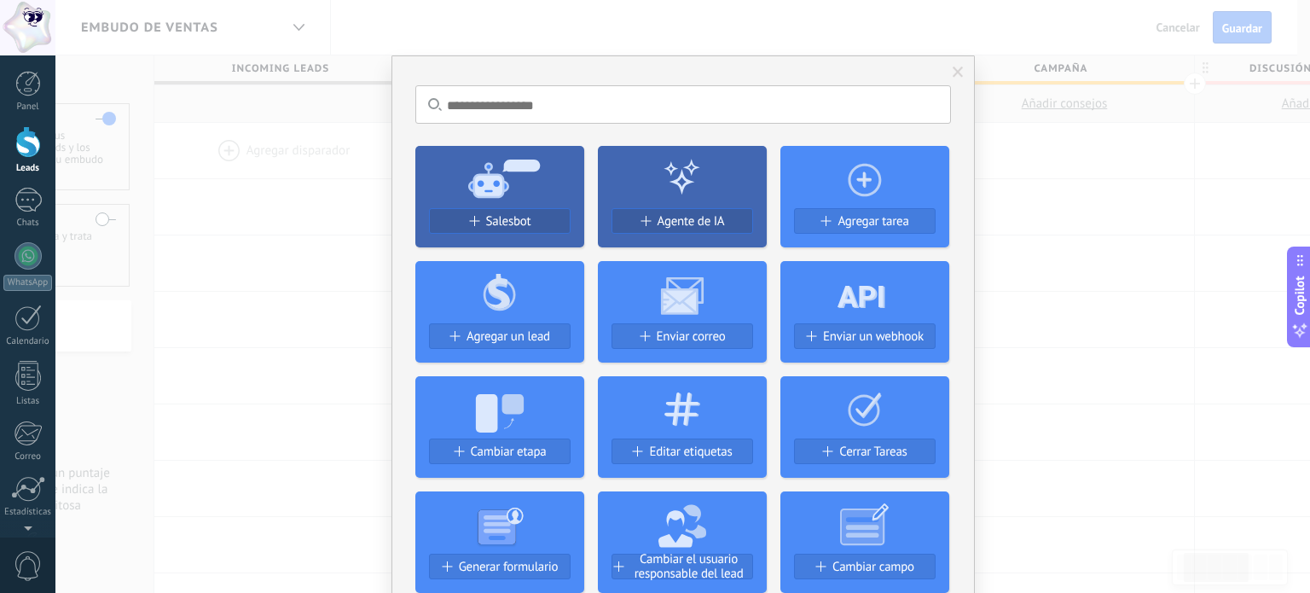
click at [955, 72] on span at bounding box center [958, 73] width 11 height 12
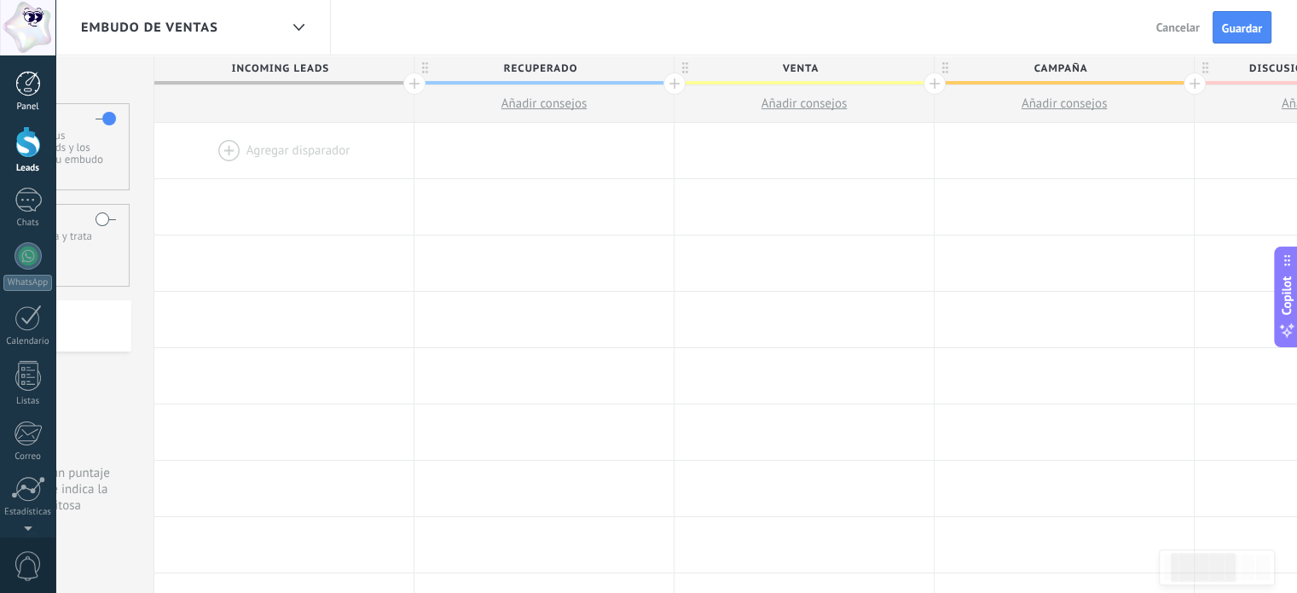
click at [16, 75] on div at bounding box center [28, 84] width 26 height 26
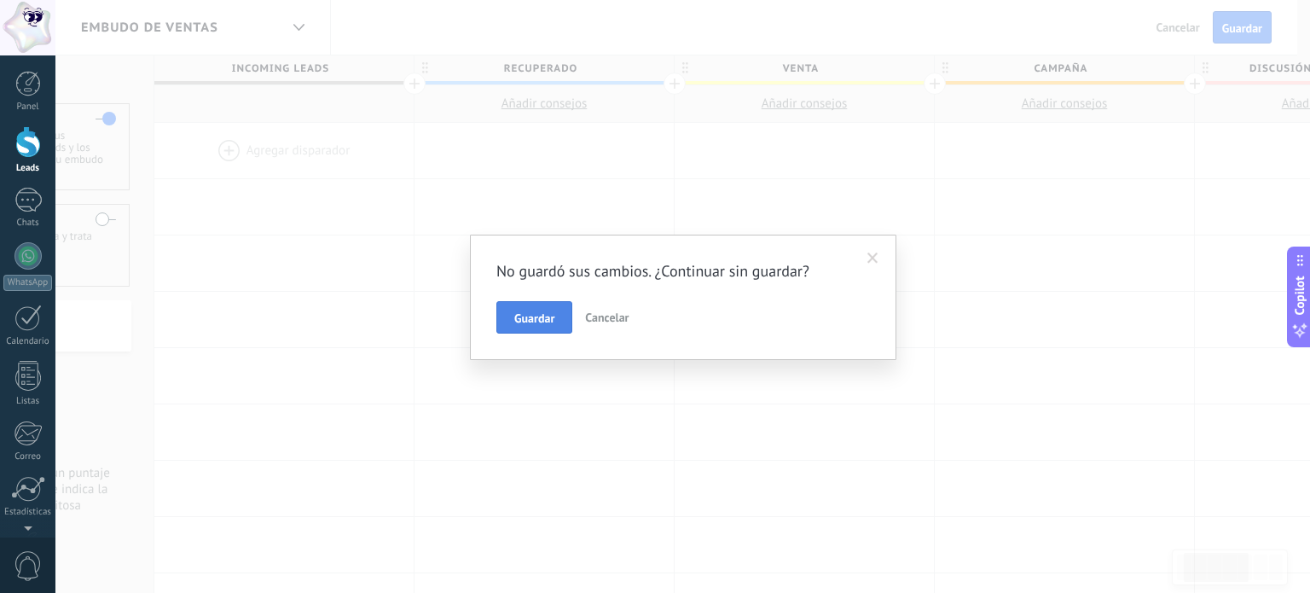
click at [541, 313] on span "Guardar" at bounding box center [534, 318] width 40 height 12
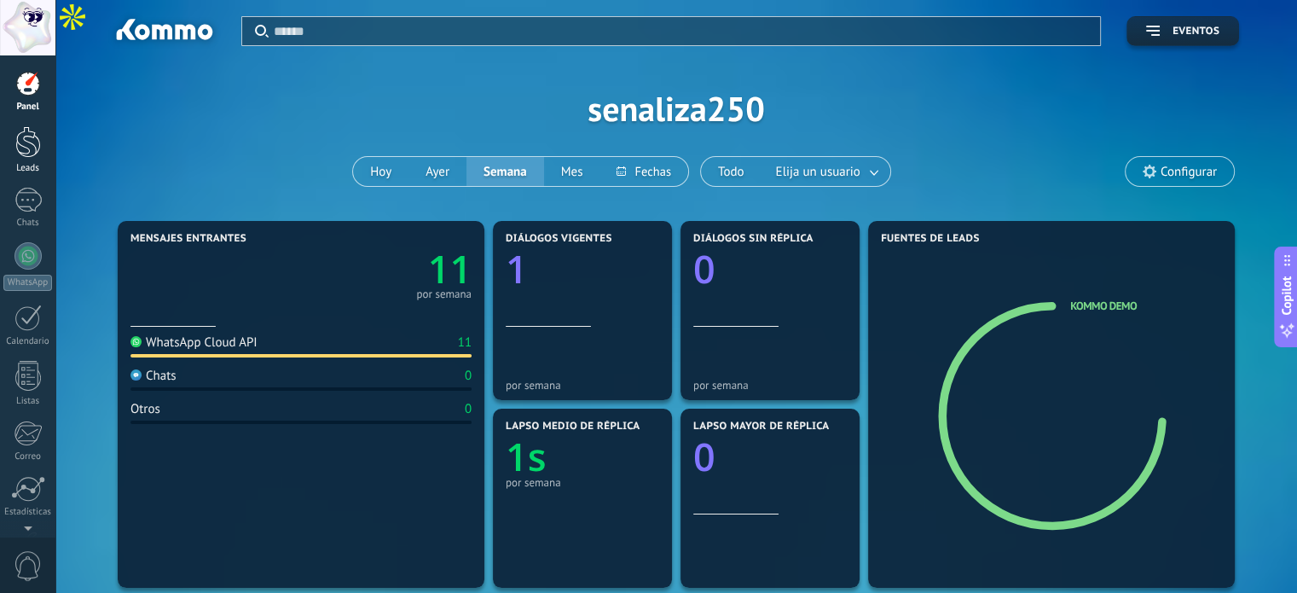
click at [20, 136] on div at bounding box center [28, 142] width 26 height 32
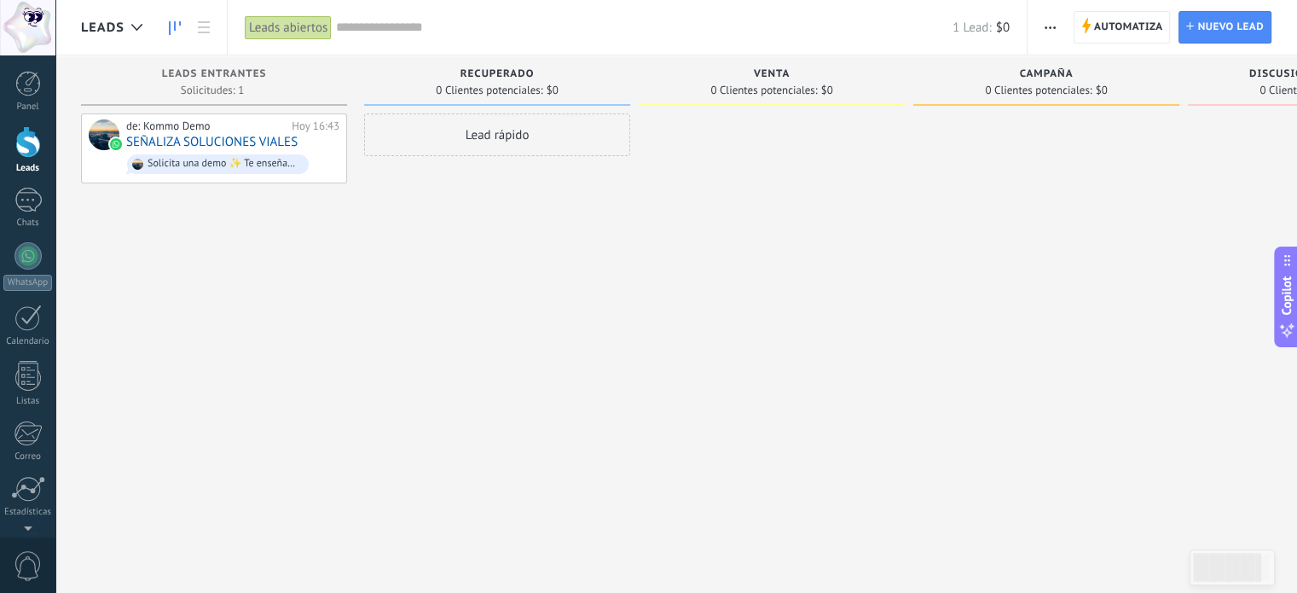
click at [494, 128] on div "Lead rápido" at bounding box center [497, 134] width 266 height 43
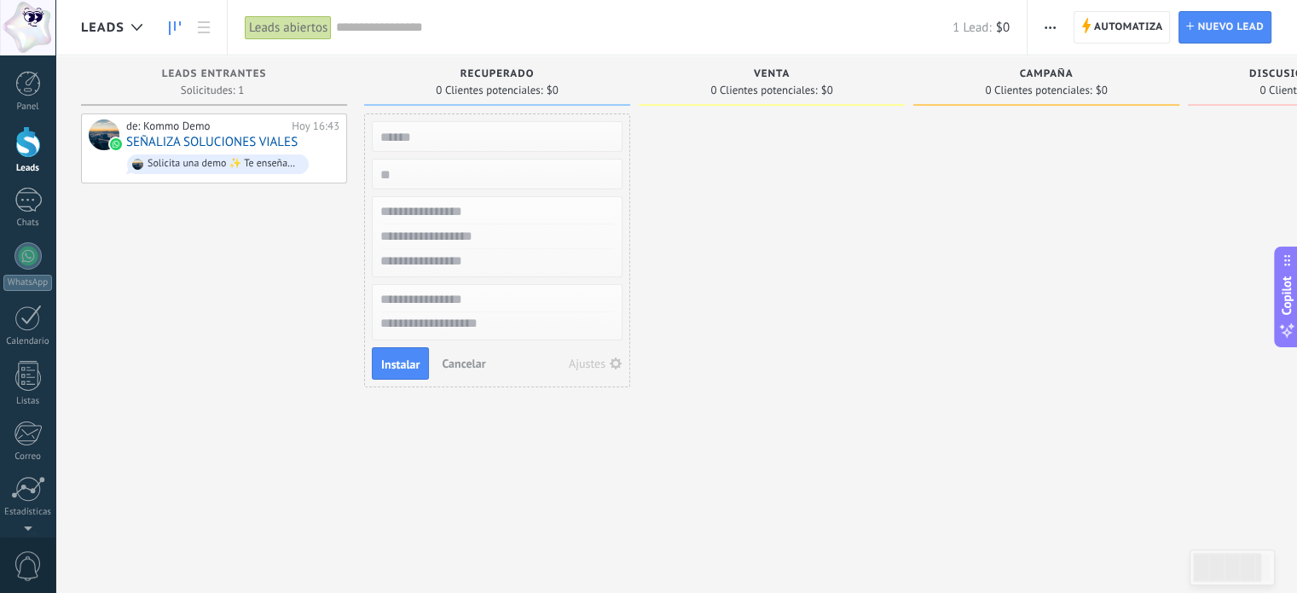
click at [472, 147] on input "text" at bounding box center [495, 137] width 249 height 24
type input "******"
click at [420, 177] on input "numeric" at bounding box center [495, 174] width 249 height 24
type input "***"
click at [410, 206] on input "text" at bounding box center [495, 212] width 249 height 25
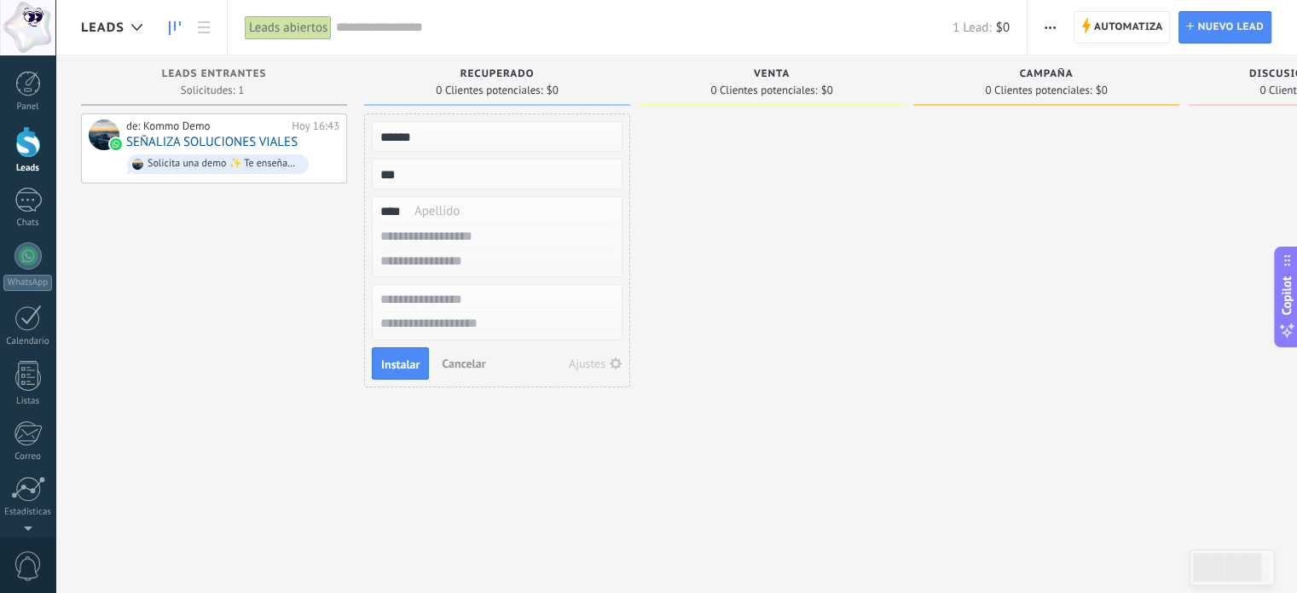
type input "****"
click at [447, 235] on input "text" at bounding box center [495, 236] width 249 height 25
type input "***"
click at [437, 259] on input "text" at bounding box center [495, 261] width 249 height 25
type input "***"
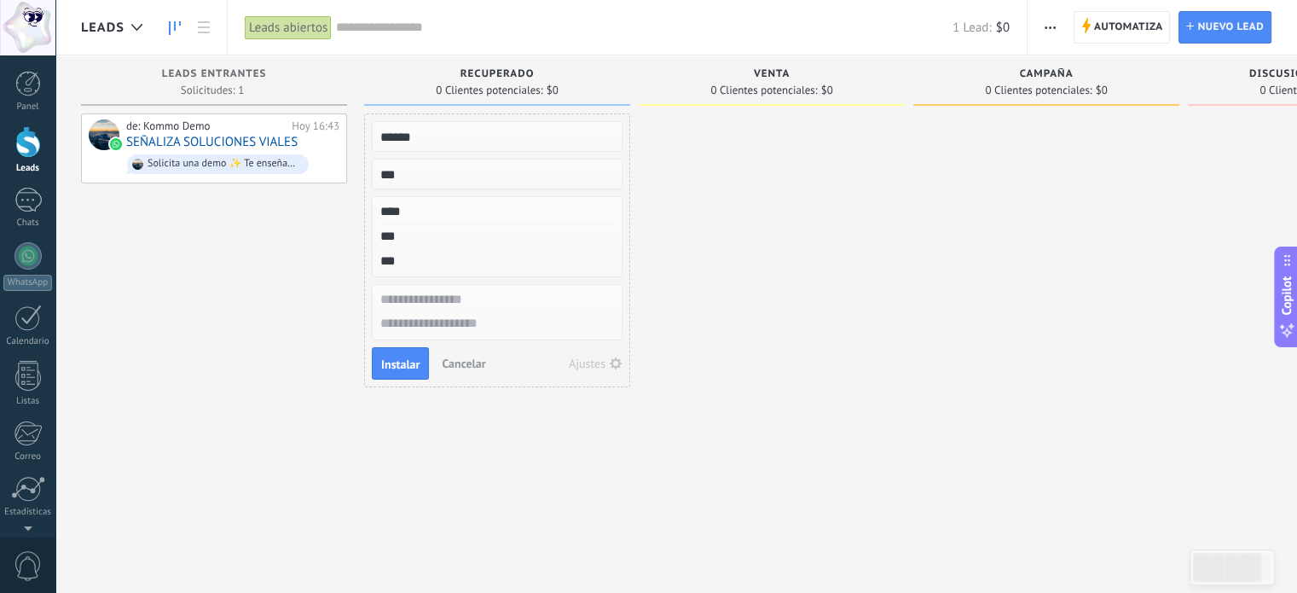
click at [467, 299] on input "text" at bounding box center [495, 299] width 249 height 25
type input "****"
click at [457, 328] on textarea at bounding box center [497, 324] width 249 height 25
type textarea "*"
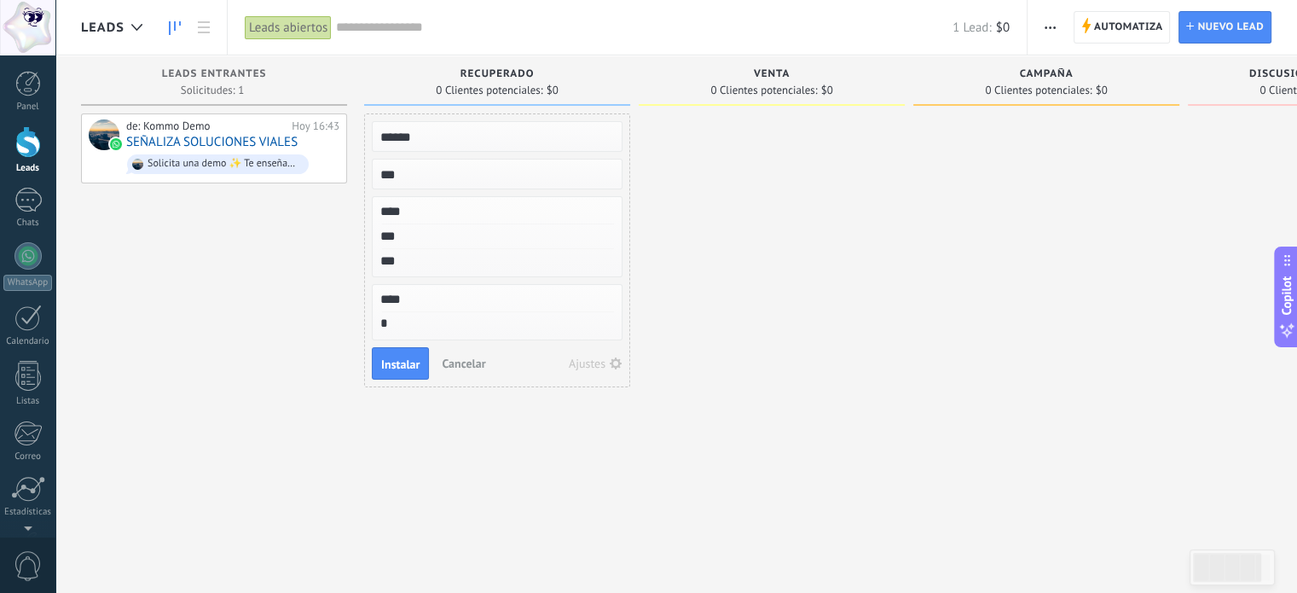
type textarea "**"
type textarea "***"
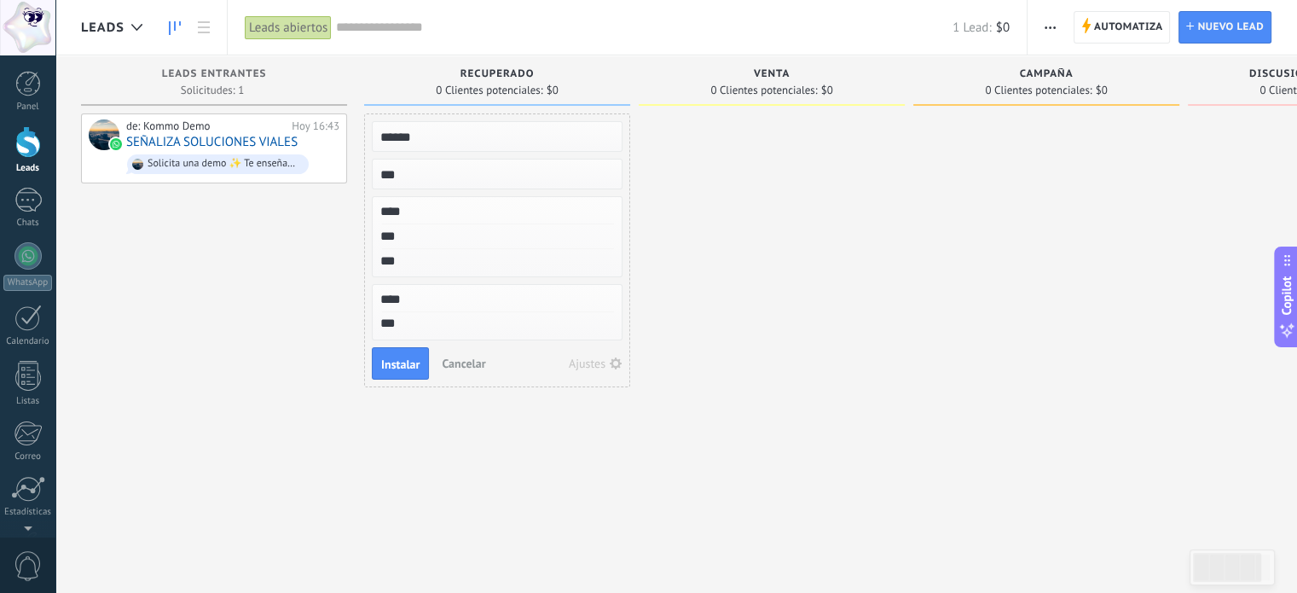
type textarea "****"
click at [403, 358] on span "Instalar" at bounding box center [400, 364] width 38 height 12
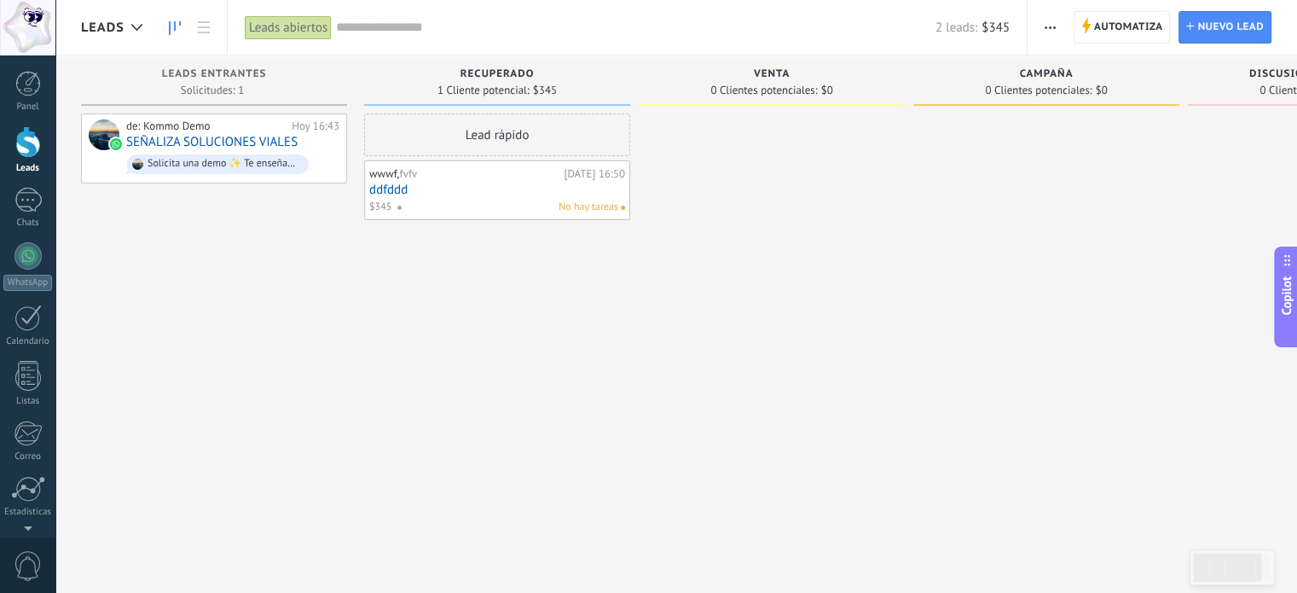
click at [502, 190] on link "ddfddd" at bounding box center [497, 190] width 256 height 14
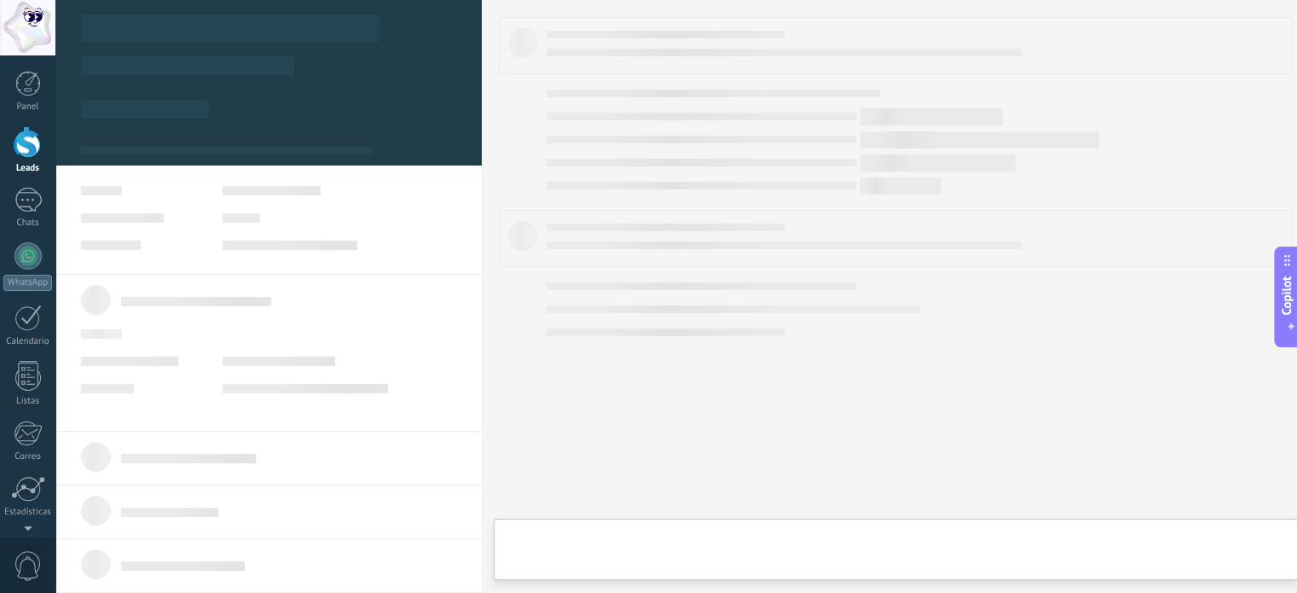
type textarea "****"
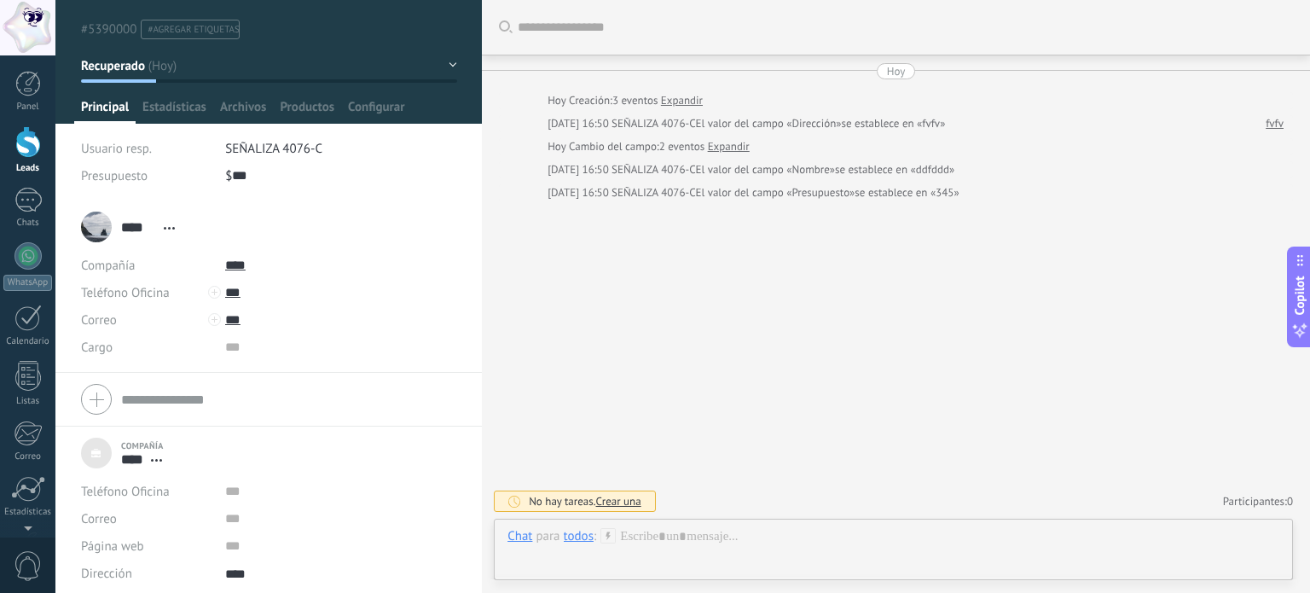
scroll to position [38, 0]
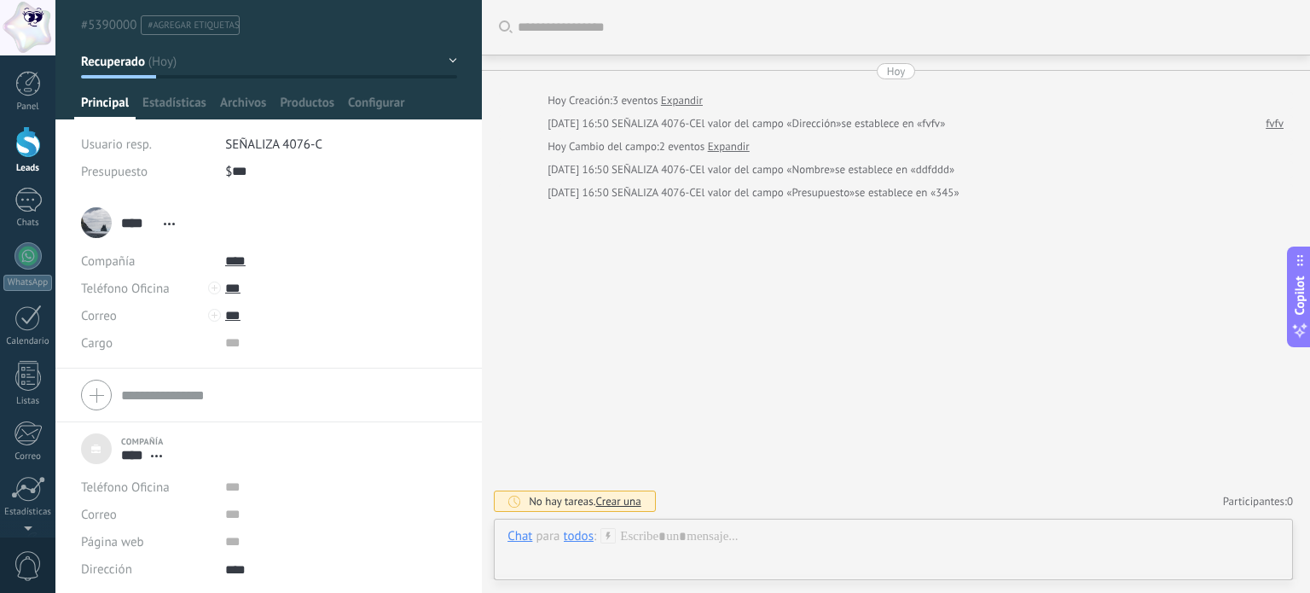
click at [170, 90] on div at bounding box center [268, 41] width 427 height 158
click at [153, 102] on span "Estadísticas" at bounding box center [174, 107] width 64 height 25
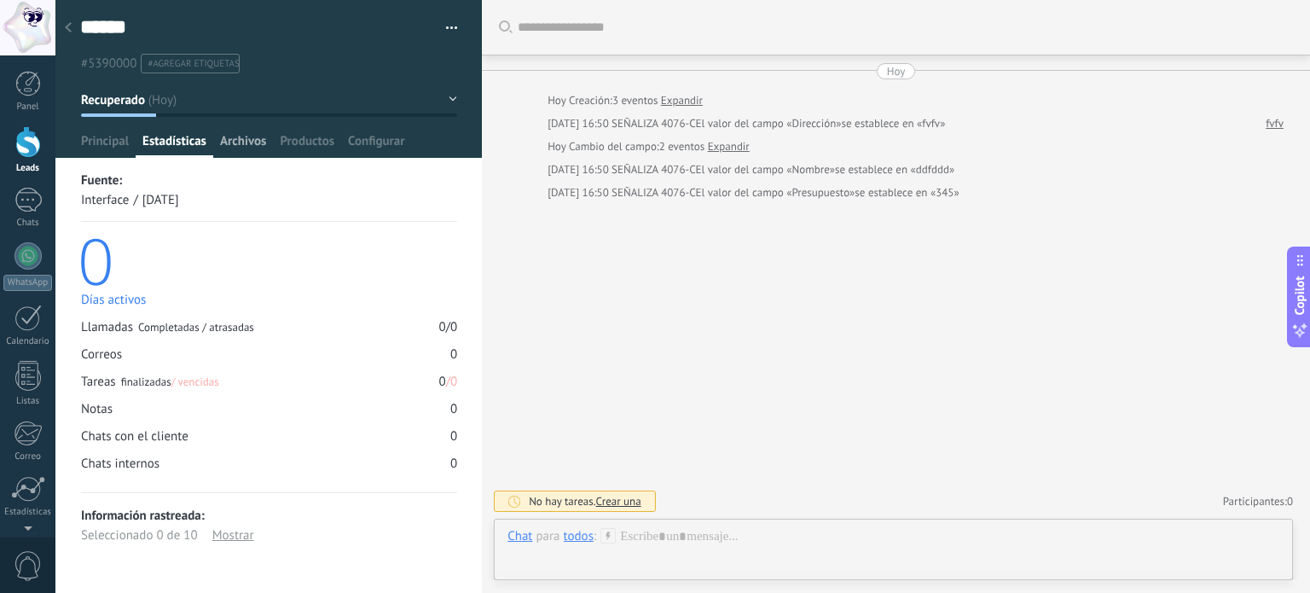
click at [235, 139] on span "Archivos" at bounding box center [243, 145] width 46 height 25
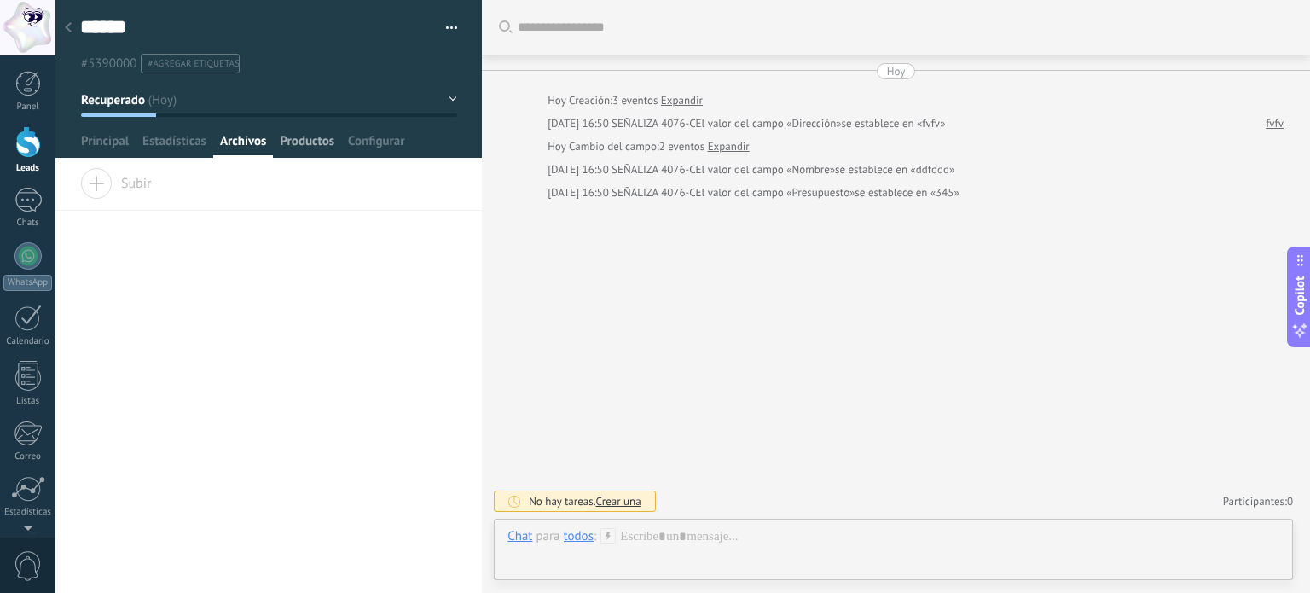
click at [287, 137] on span "Productos" at bounding box center [307, 145] width 55 height 25
click at [362, 146] on span "Configurar" at bounding box center [376, 145] width 56 height 25
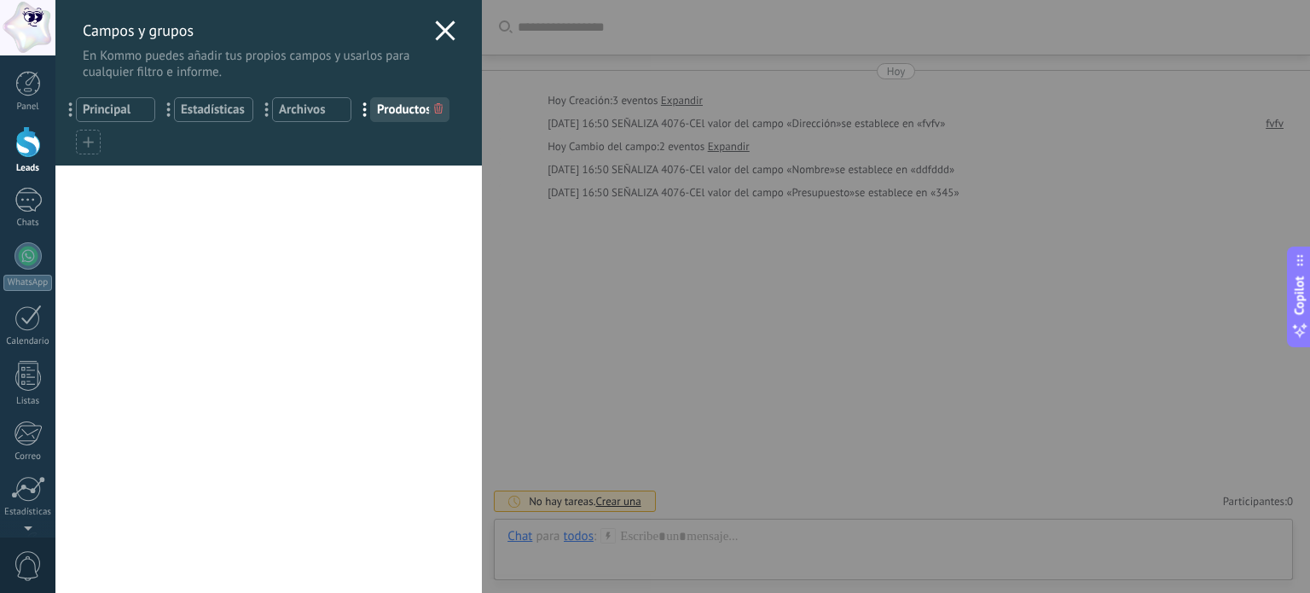
click at [438, 33] on use at bounding box center [446, 30] width 20 height 20
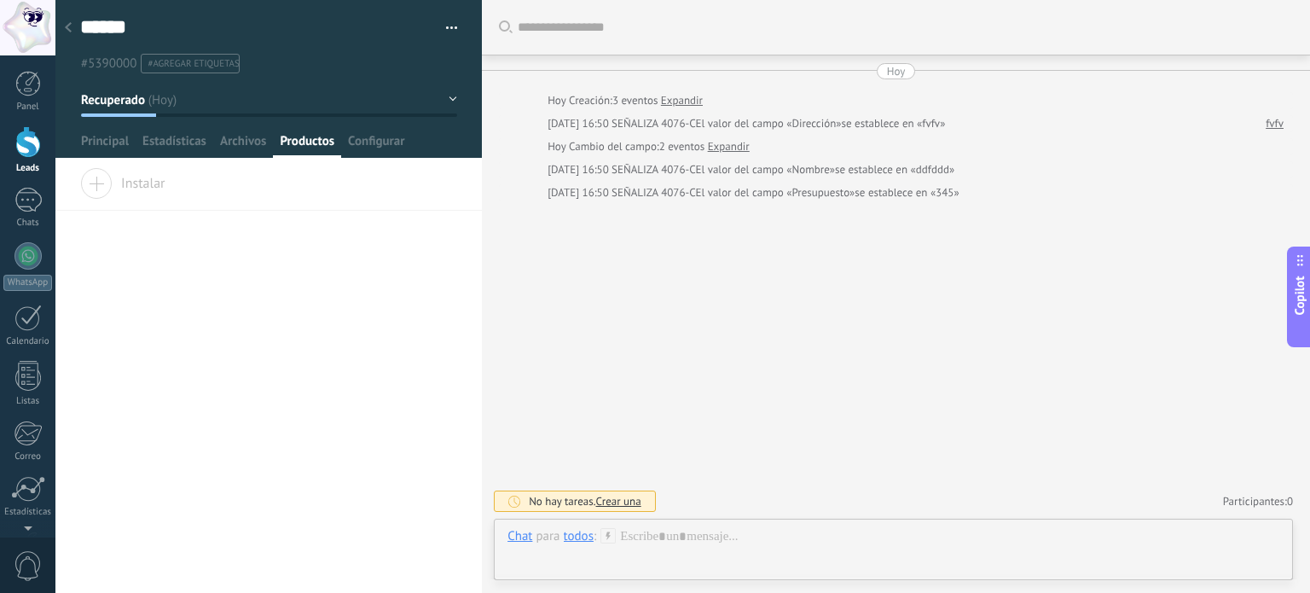
click at [66, 32] on icon at bounding box center [68, 27] width 7 height 10
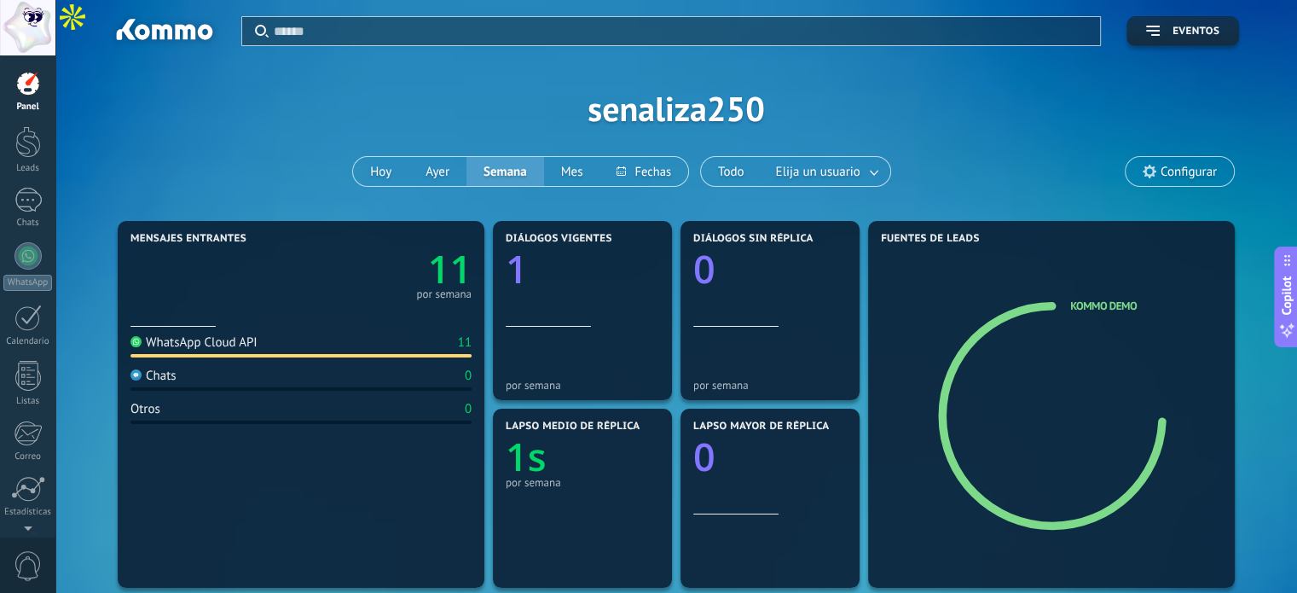
click at [1191, 35] on span "Eventos" at bounding box center [1196, 32] width 47 height 12
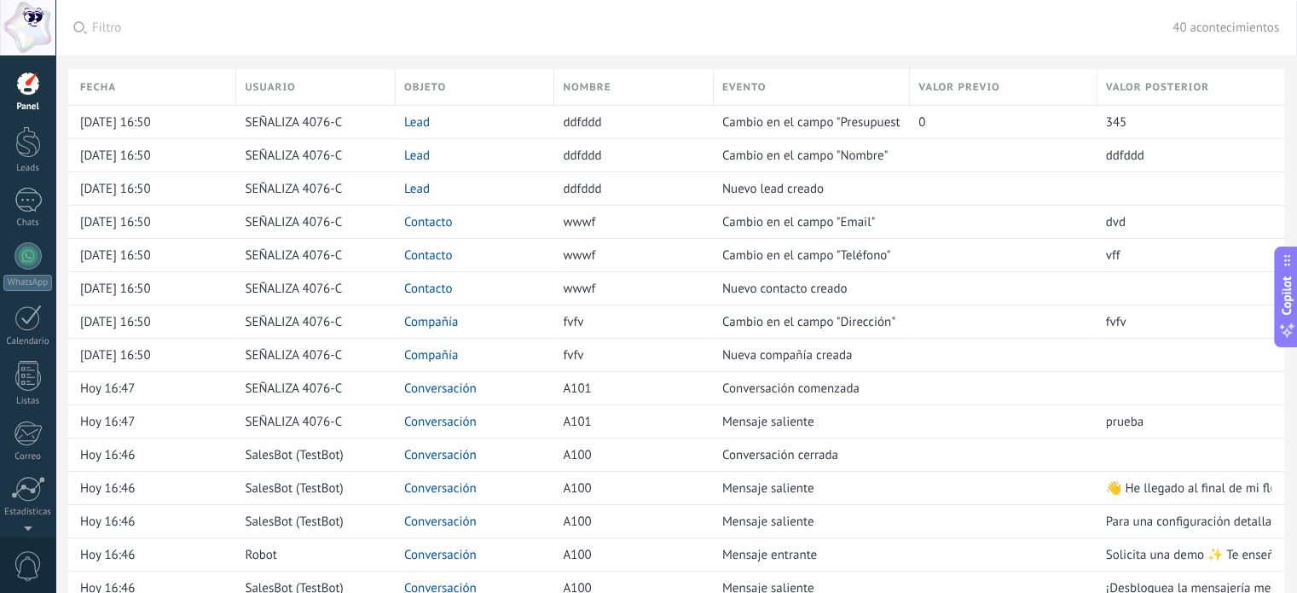
click at [35, 37] on div at bounding box center [27, 27] width 55 height 55
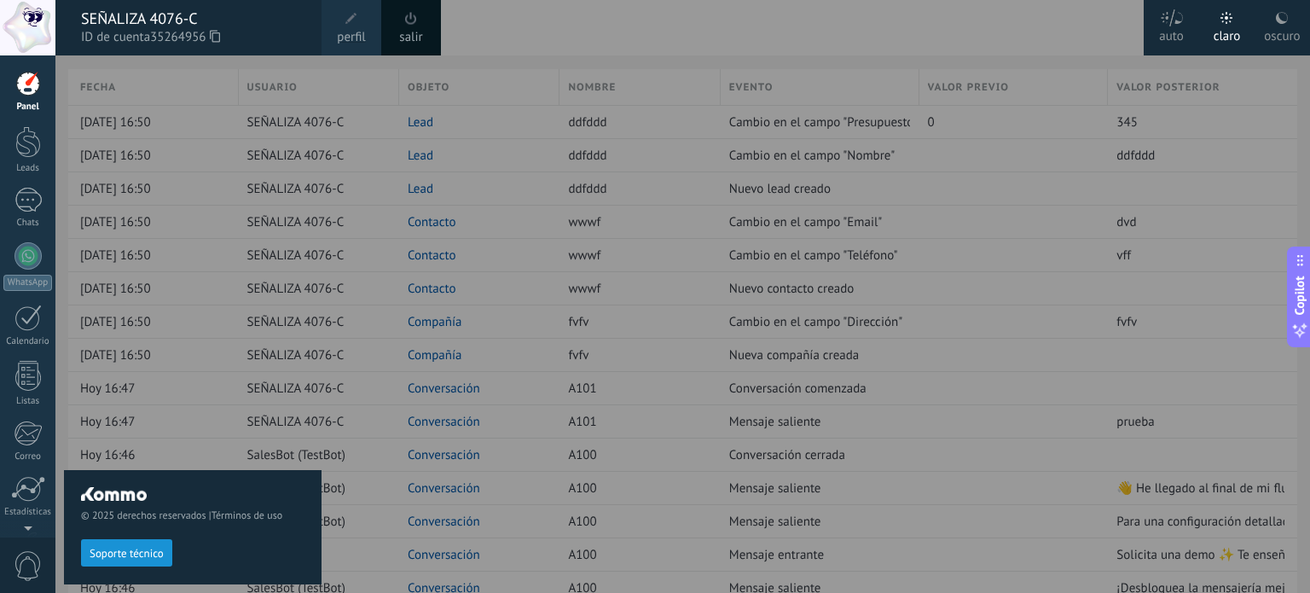
click at [22, 78] on div at bounding box center [28, 84] width 26 height 26
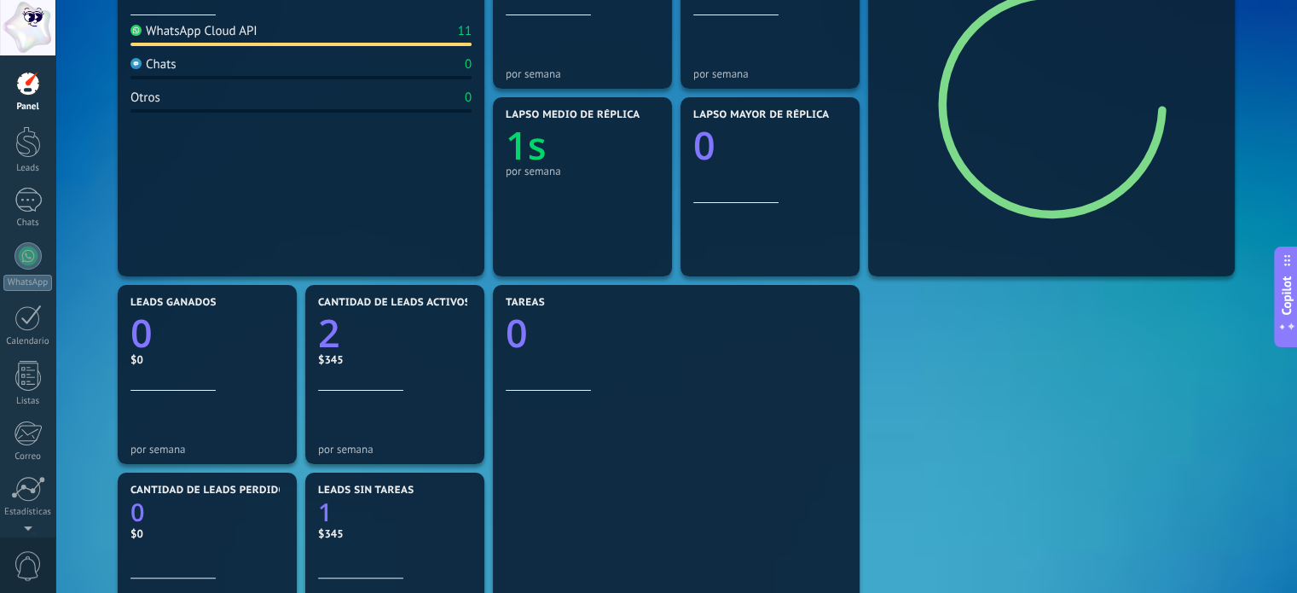
scroll to position [341, 0]
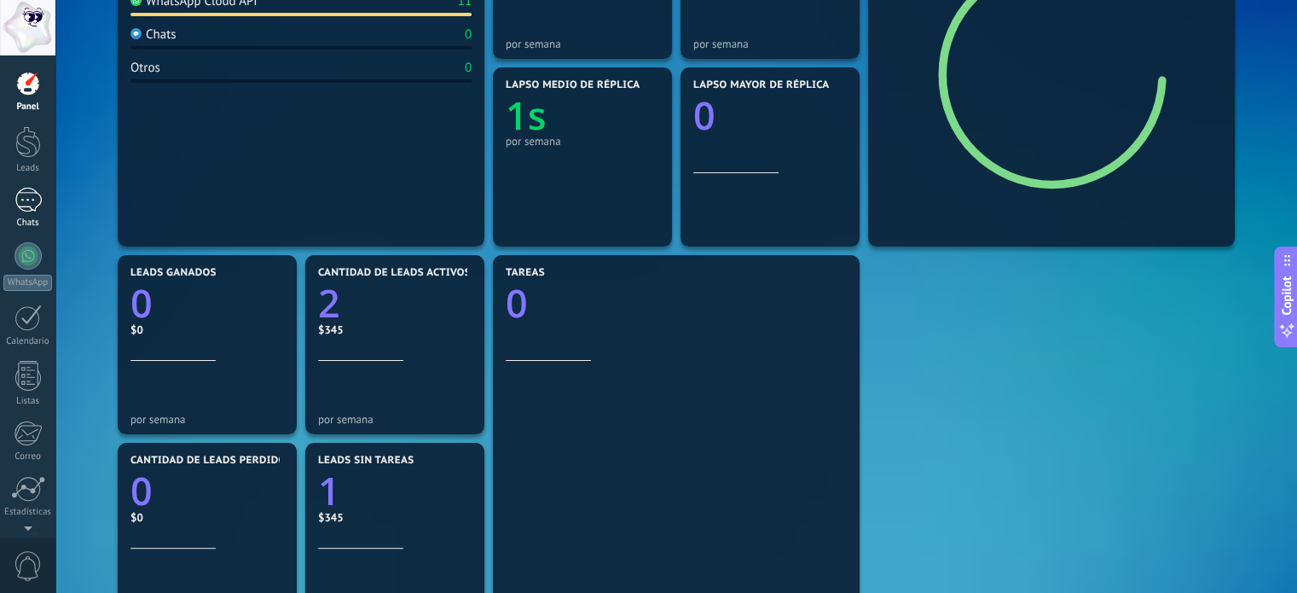
click at [31, 198] on div "1" at bounding box center [27, 200] width 27 height 25
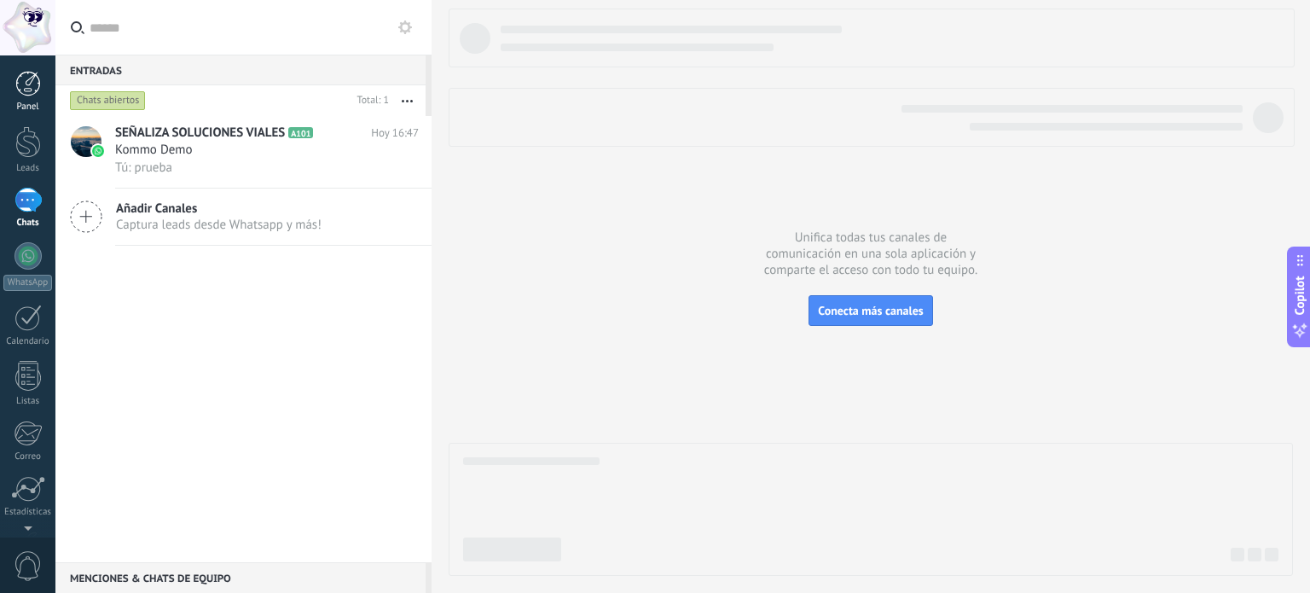
click at [20, 87] on div at bounding box center [28, 84] width 26 height 26
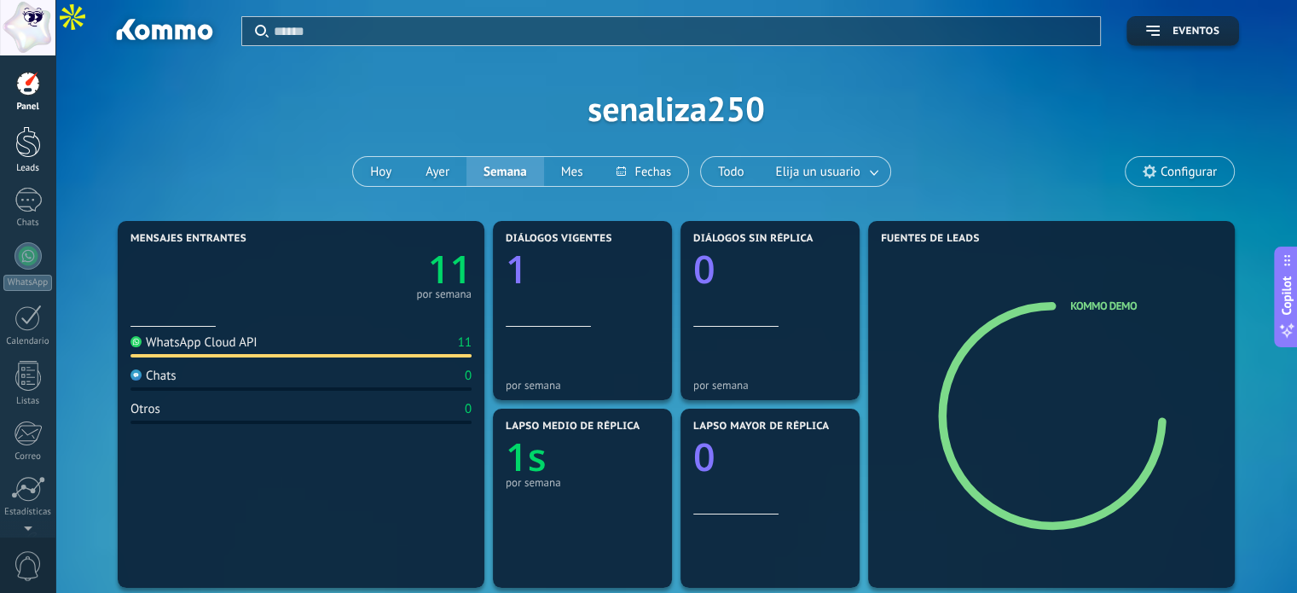
click at [24, 142] on div at bounding box center [28, 142] width 26 height 32
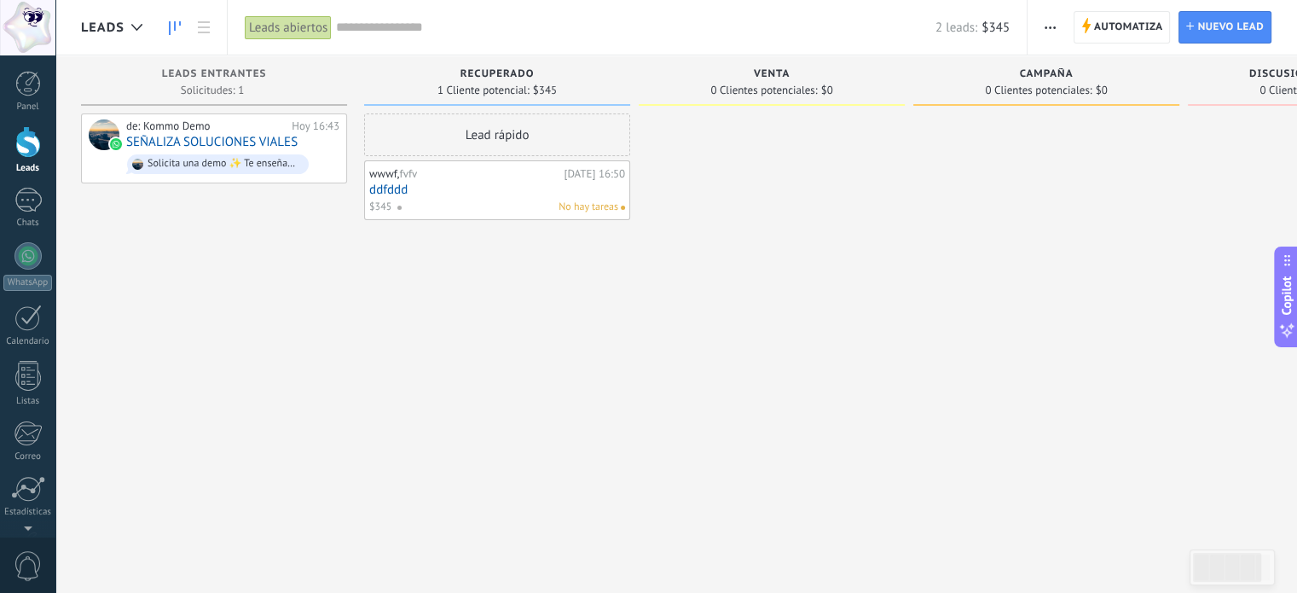
click at [1051, 18] on span "button" at bounding box center [1050, 27] width 11 height 32
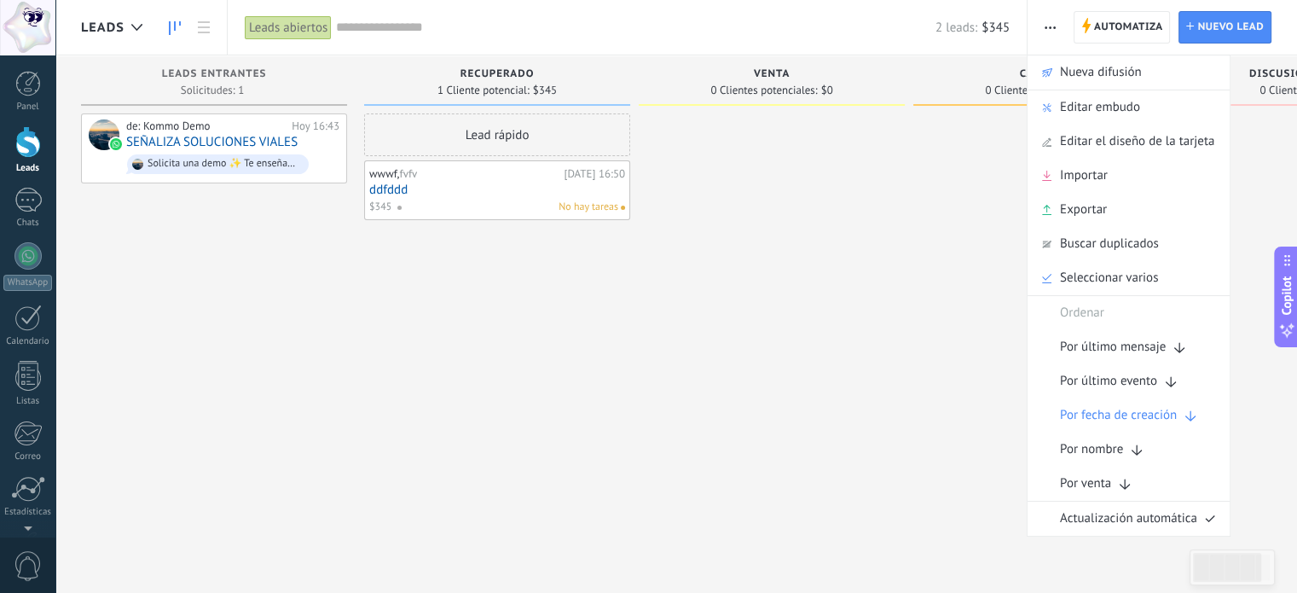
click at [332, 347] on div "de: Kommo Demo [DATE] 16:43 SEÑALIZA SOLUCIONES VIALES Solicita una demo ✨ Te e…" at bounding box center [214, 298] width 266 height 370
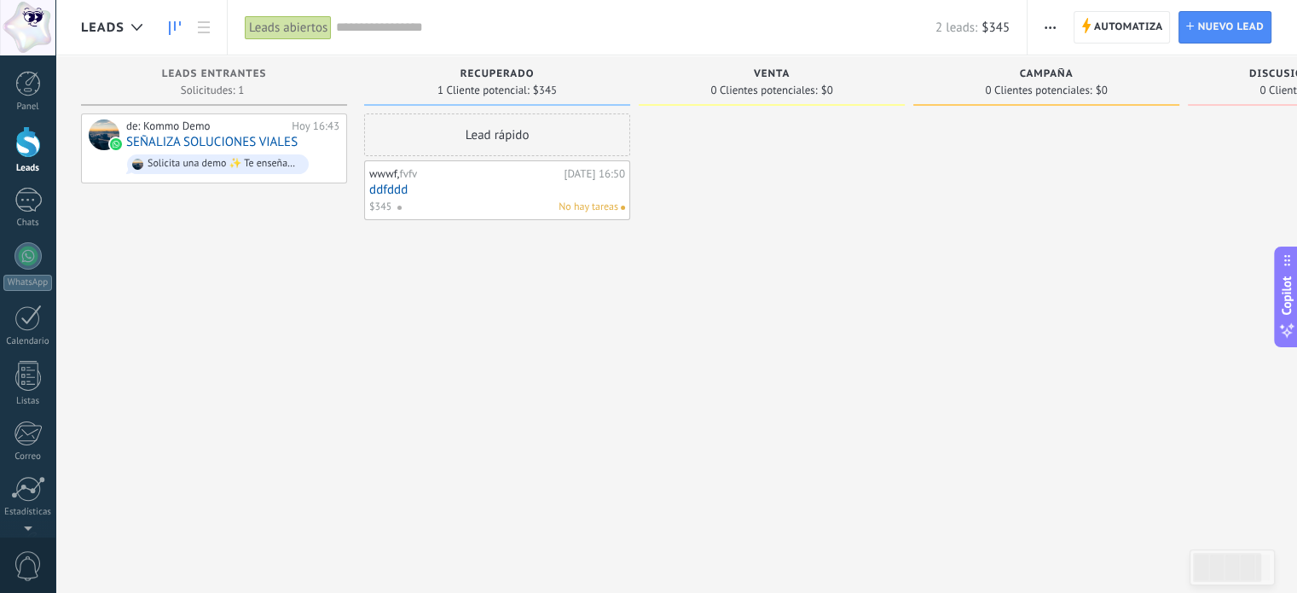
click at [188, 30] on link at bounding box center [174, 27] width 29 height 33
click at [200, 30] on icon at bounding box center [204, 27] width 12 height 12
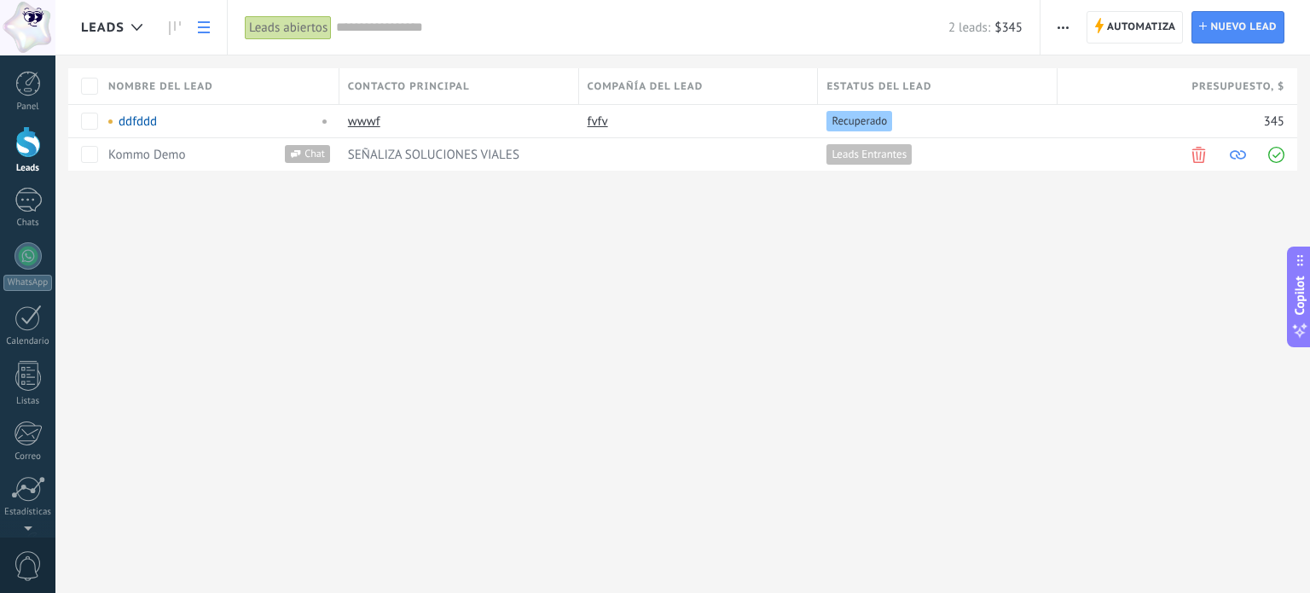
click at [198, 32] on use at bounding box center [204, 27] width 12 height 12
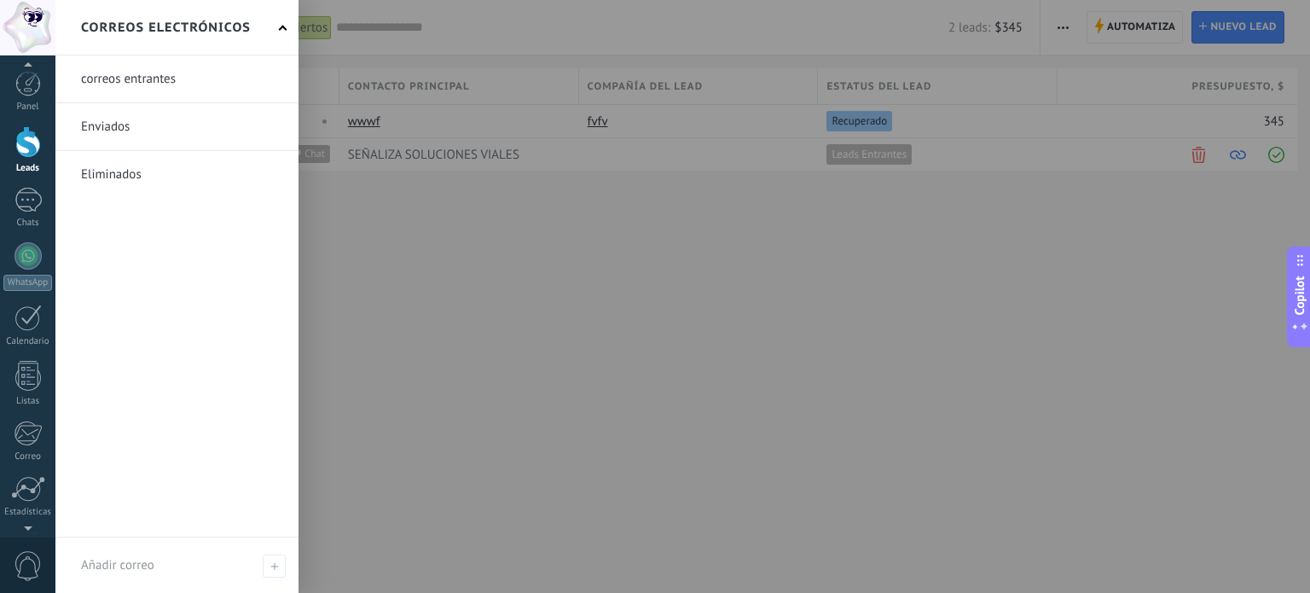
scroll to position [62, 0]
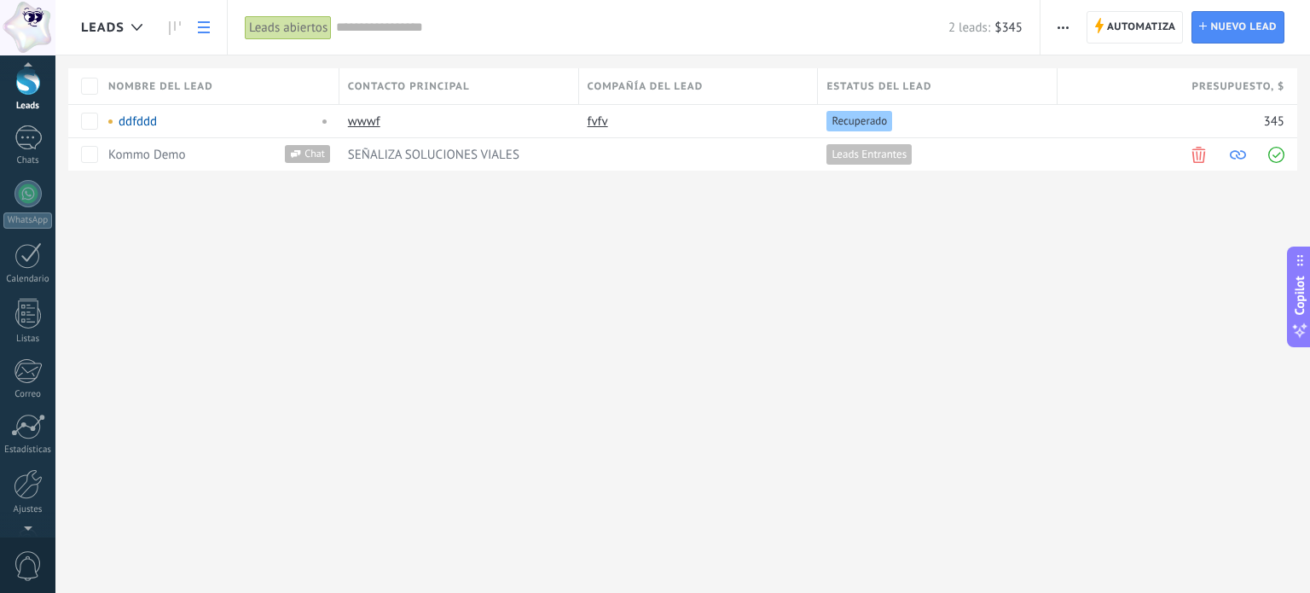
click at [27, 554] on span "0" at bounding box center [28, 566] width 29 height 30
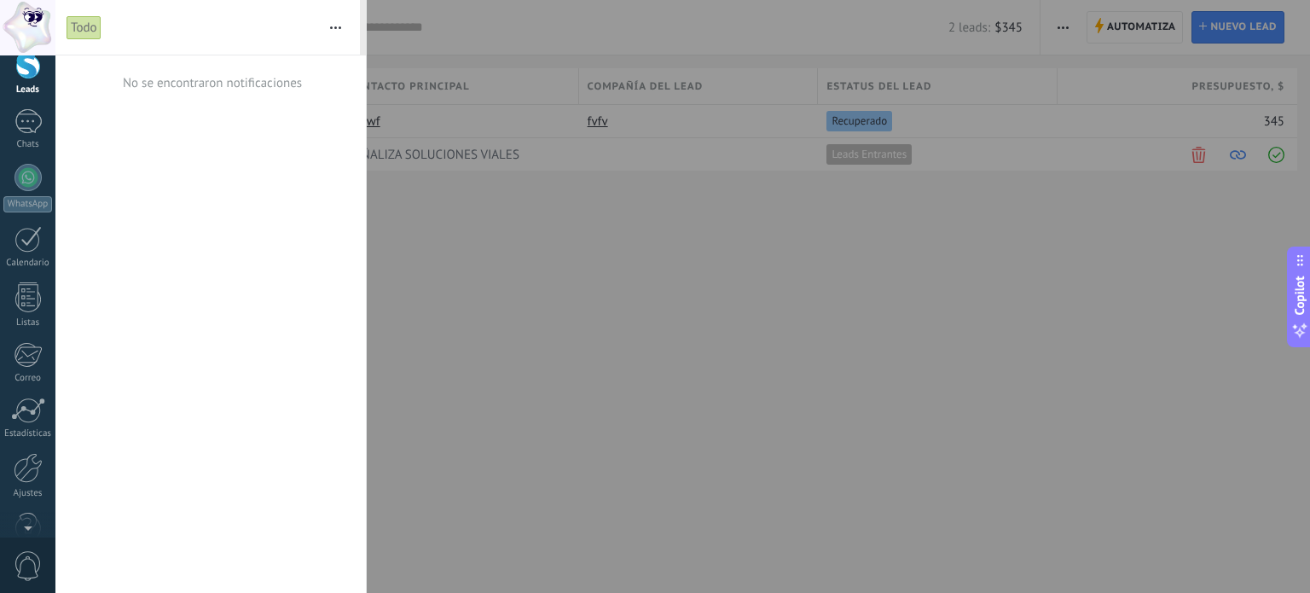
scroll to position [0, 0]
click at [1034, 43] on div at bounding box center [655, 296] width 1310 height 593
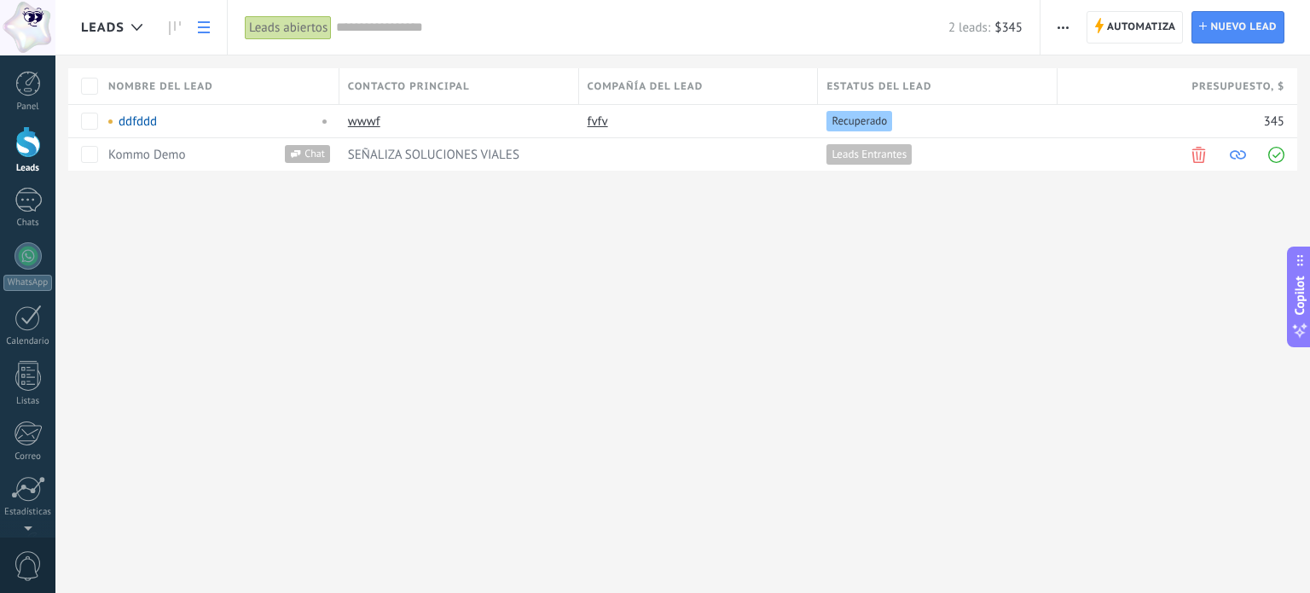
click at [1064, 30] on span "button" at bounding box center [1063, 27] width 11 height 32
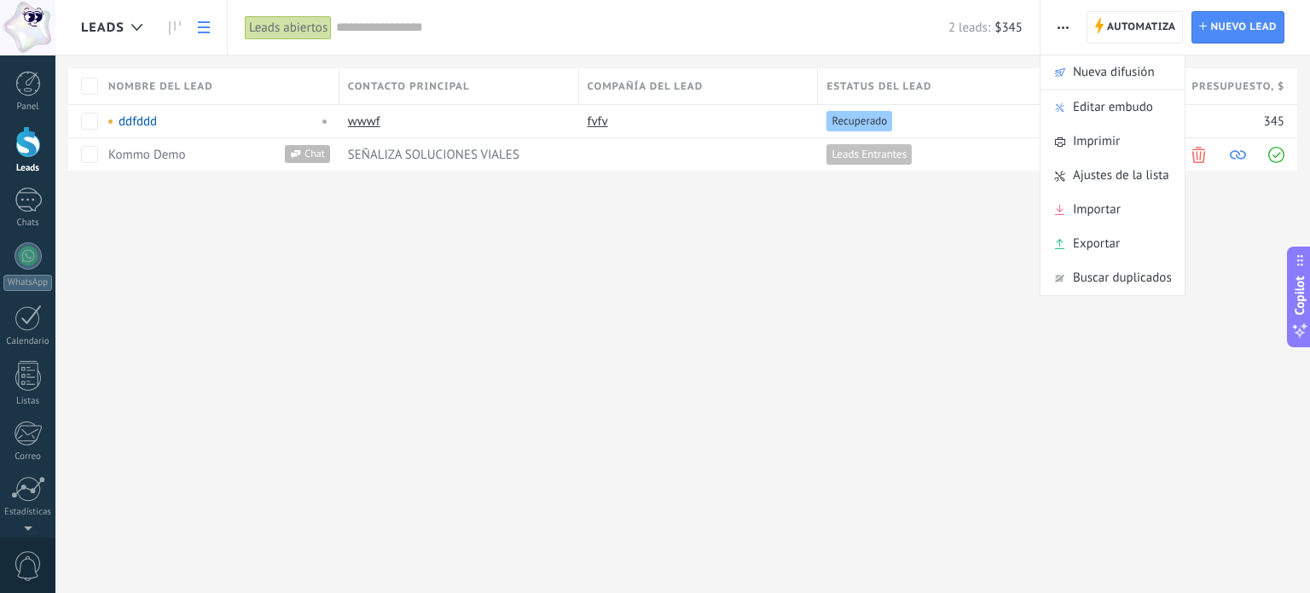
click at [38, 31] on div at bounding box center [27, 27] width 55 height 55
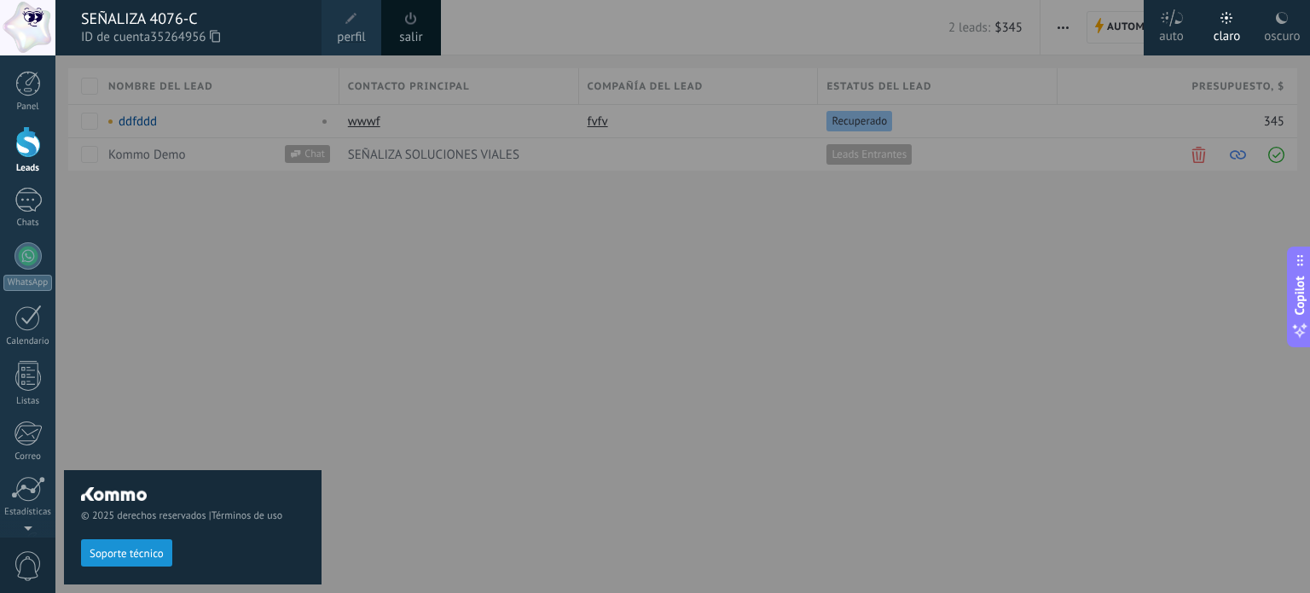
click at [419, 21] on span at bounding box center [411, 18] width 19 height 19
